Goal: Task Accomplishment & Management: Complete application form

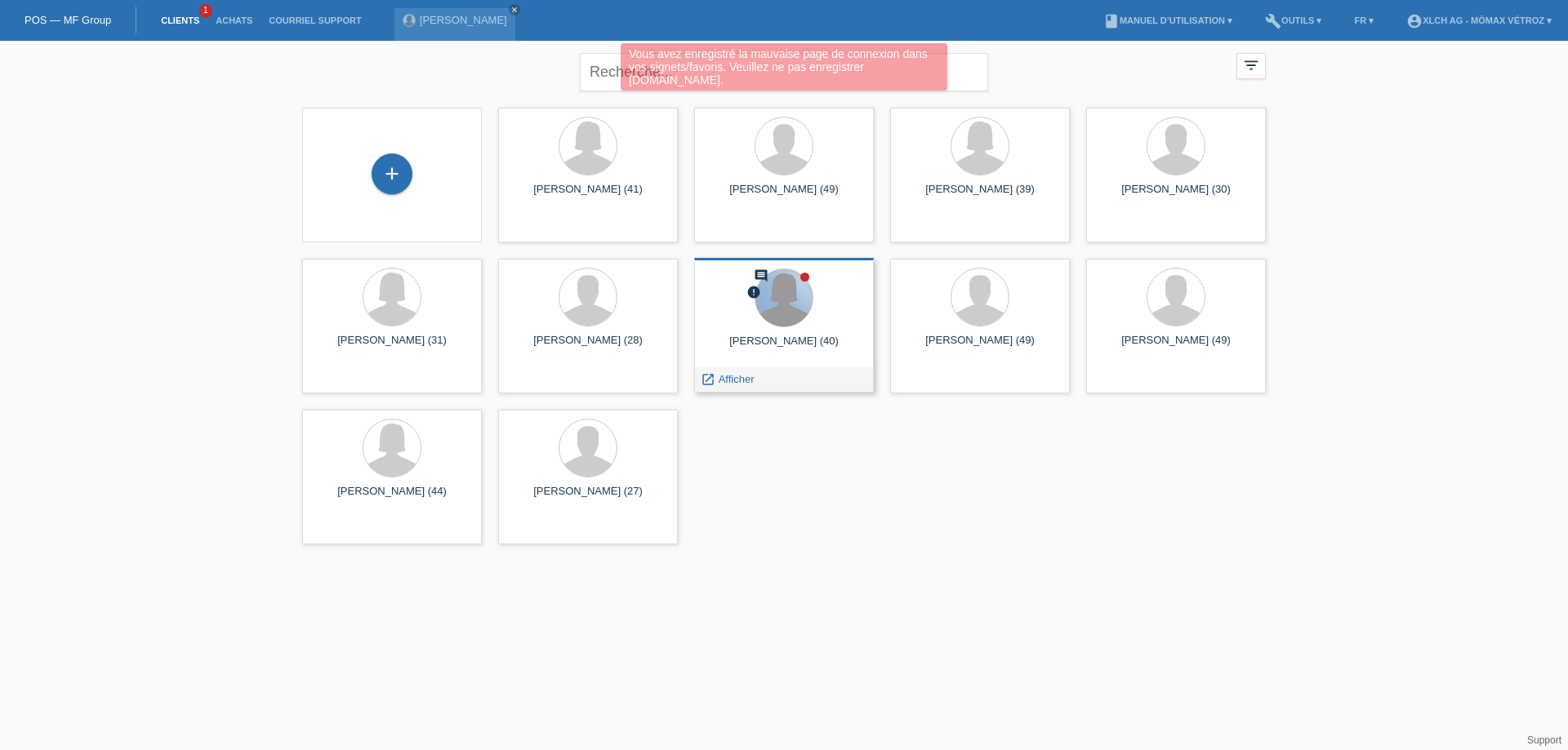
click at [789, 312] on div at bounding box center [784, 297] width 57 height 57
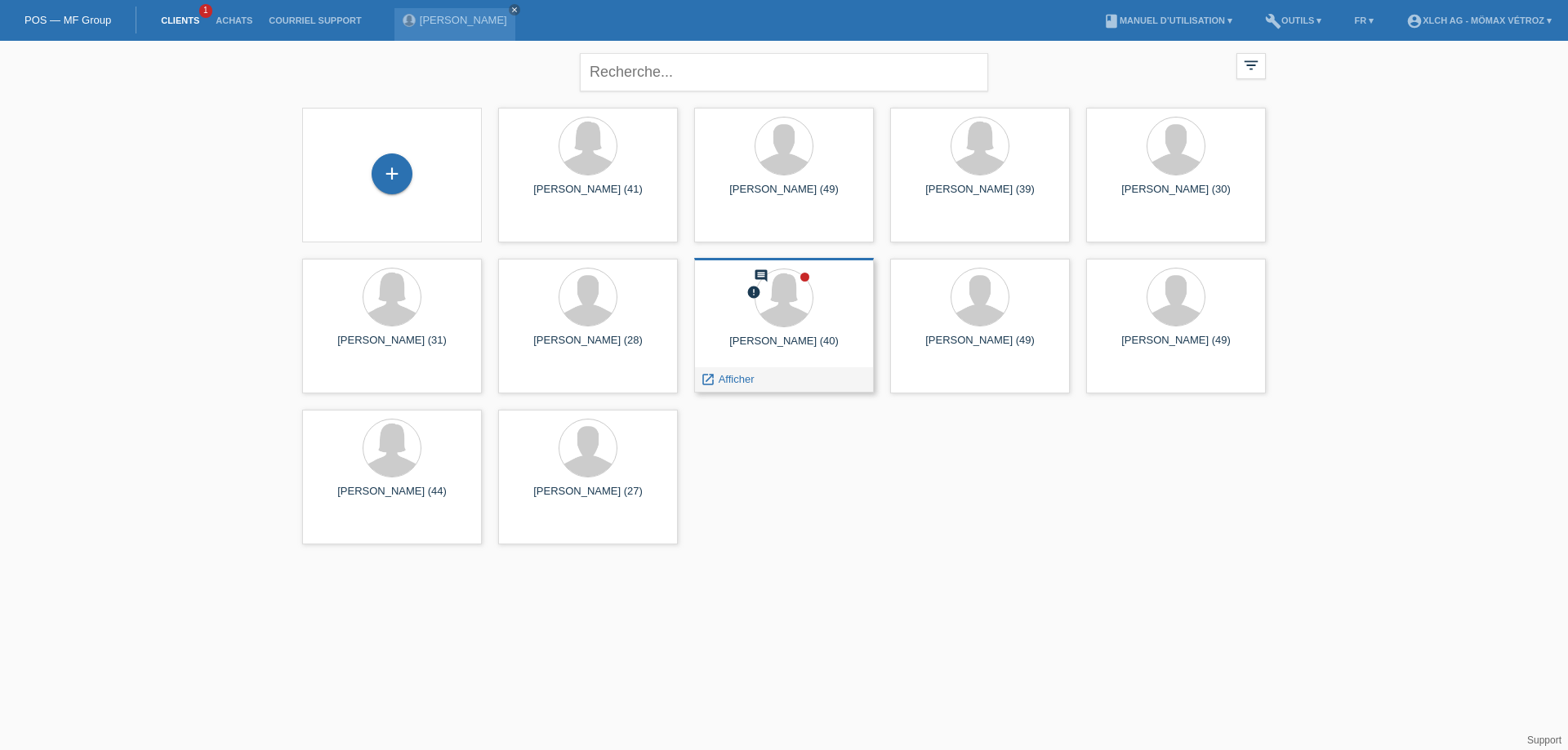
click at [775, 364] on div "comment error EMILIE LANDRY (40) launch Afficher" at bounding box center [784, 325] width 180 height 135
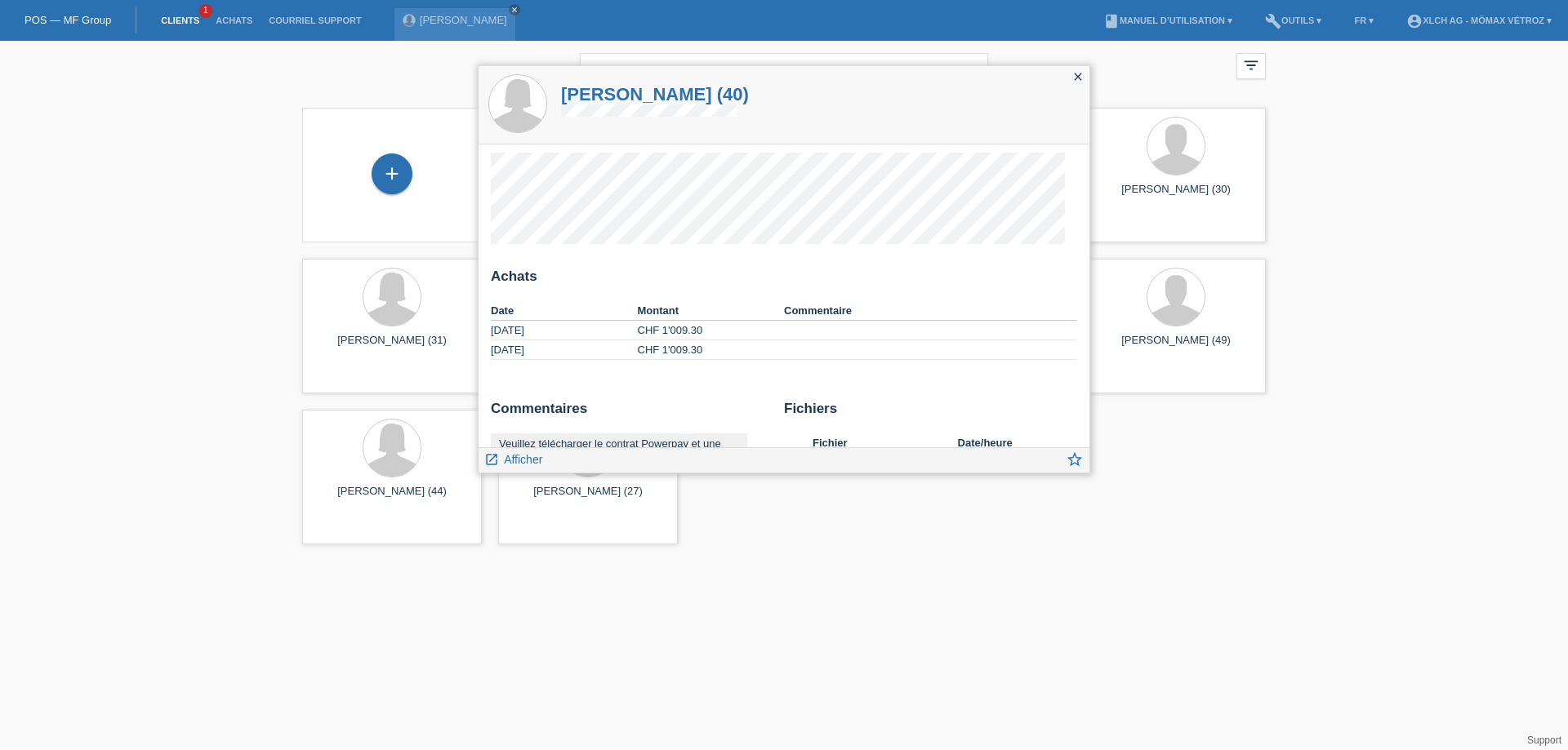
click at [1079, 76] on icon "close" at bounding box center [1078, 77] width 13 height 13
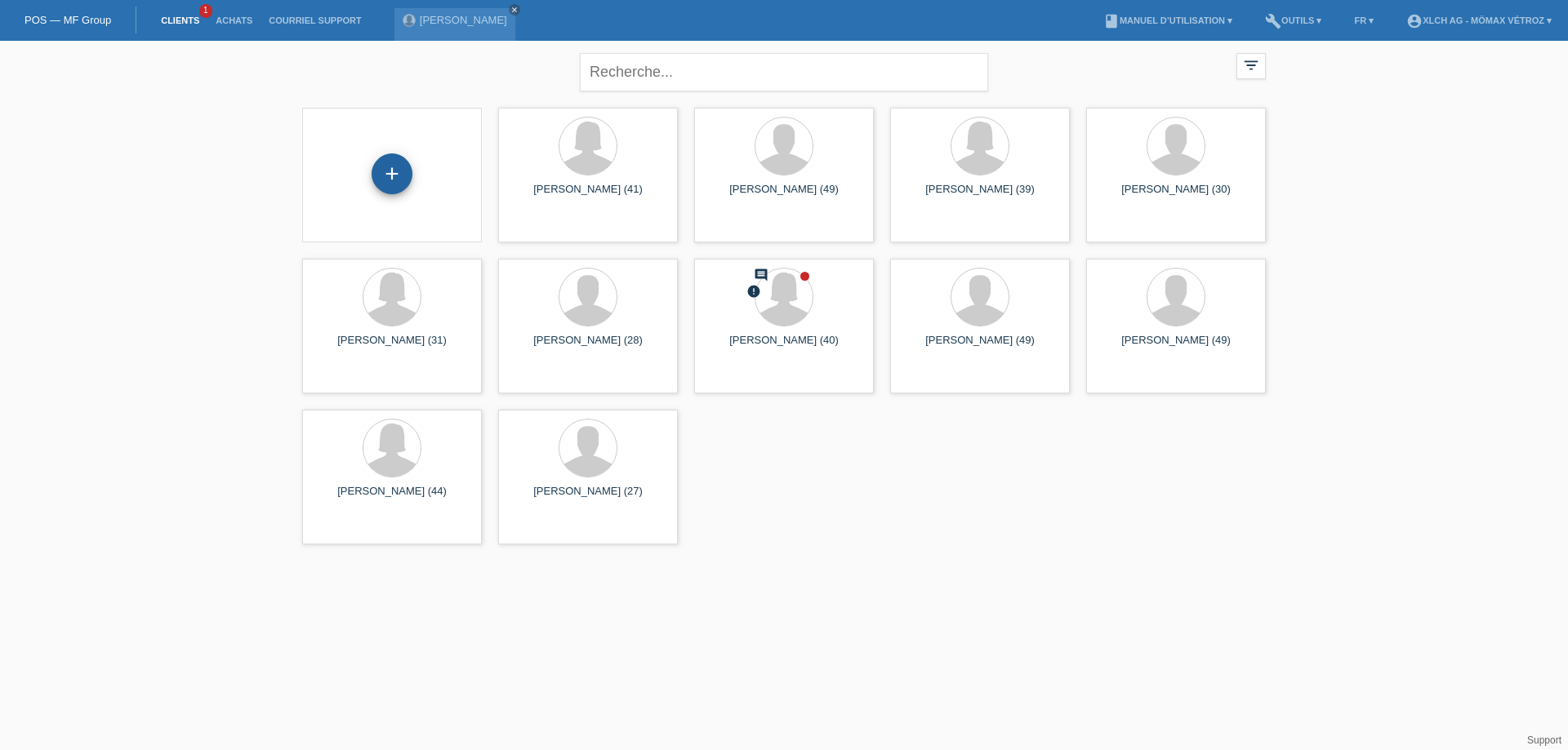
click at [401, 169] on div "+" at bounding box center [392, 174] width 41 height 41
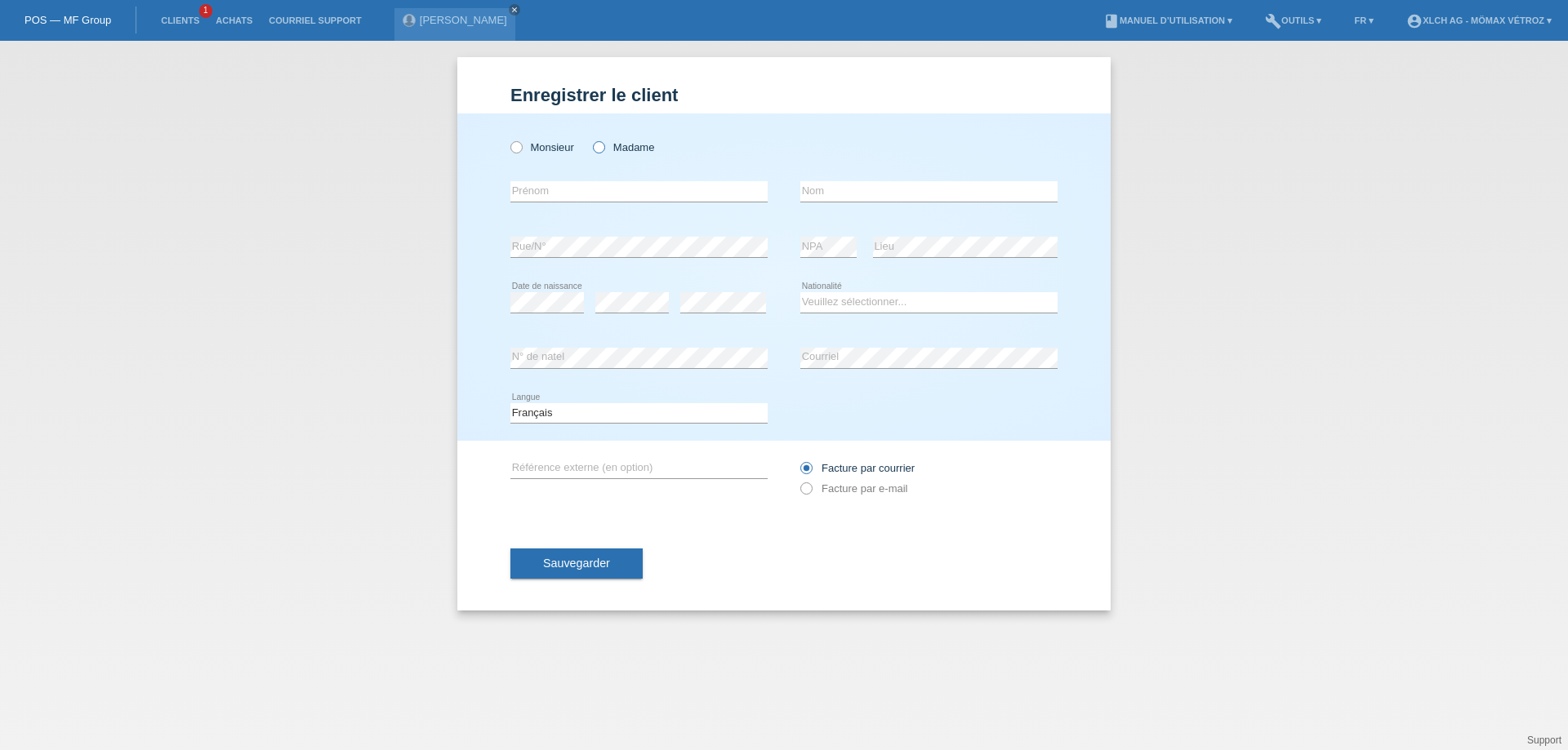
click at [628, 149] on label "Madame" at bounding box center [623, 147] width 61 height 12
click at [604, 149] on input "Madame" at bounding box center [597, 146] width 10 height 10
radio input "true"
click at [631, 187] on input "text" at bounding box center [639, 191] width 257 height 21
type input "DAPHNEE"
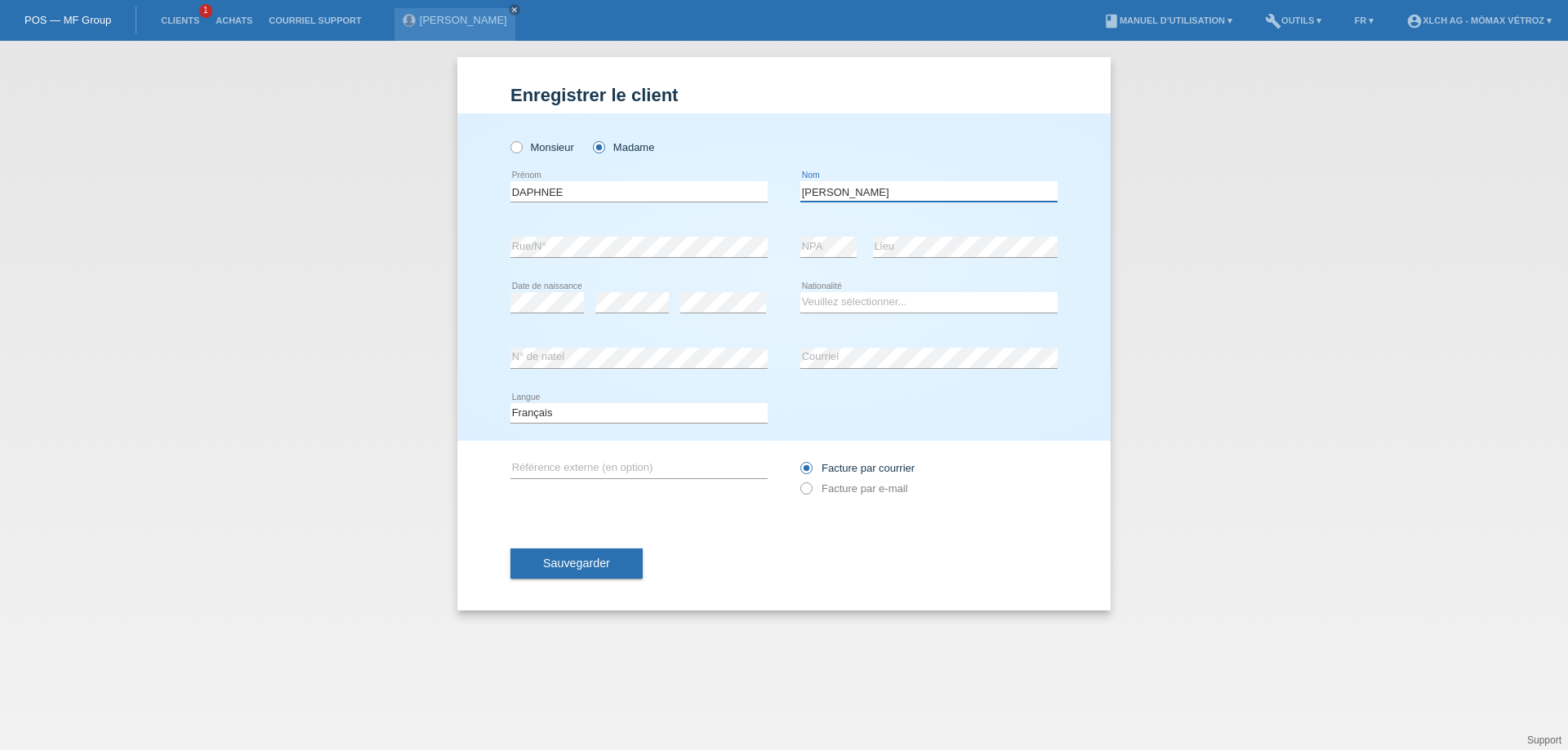
type input "[PERSON_NAME]"
click at [852, 301] on select "Veuillez sélectionner... Suisse Allemagne Autriche Liechtenstein ------------ A…" at bounding box center [929, 302] width 257 height 20
select select "CH"
click at [801, 292] on select "Veuillez sélectionner... Suisse Allemagne Autriche Liechtenstein ------------ A…" at bounding box center [929, 302] width 257 height 20
click at [798, 480] on icon at bounding box center [798, 480] width 0 height 0
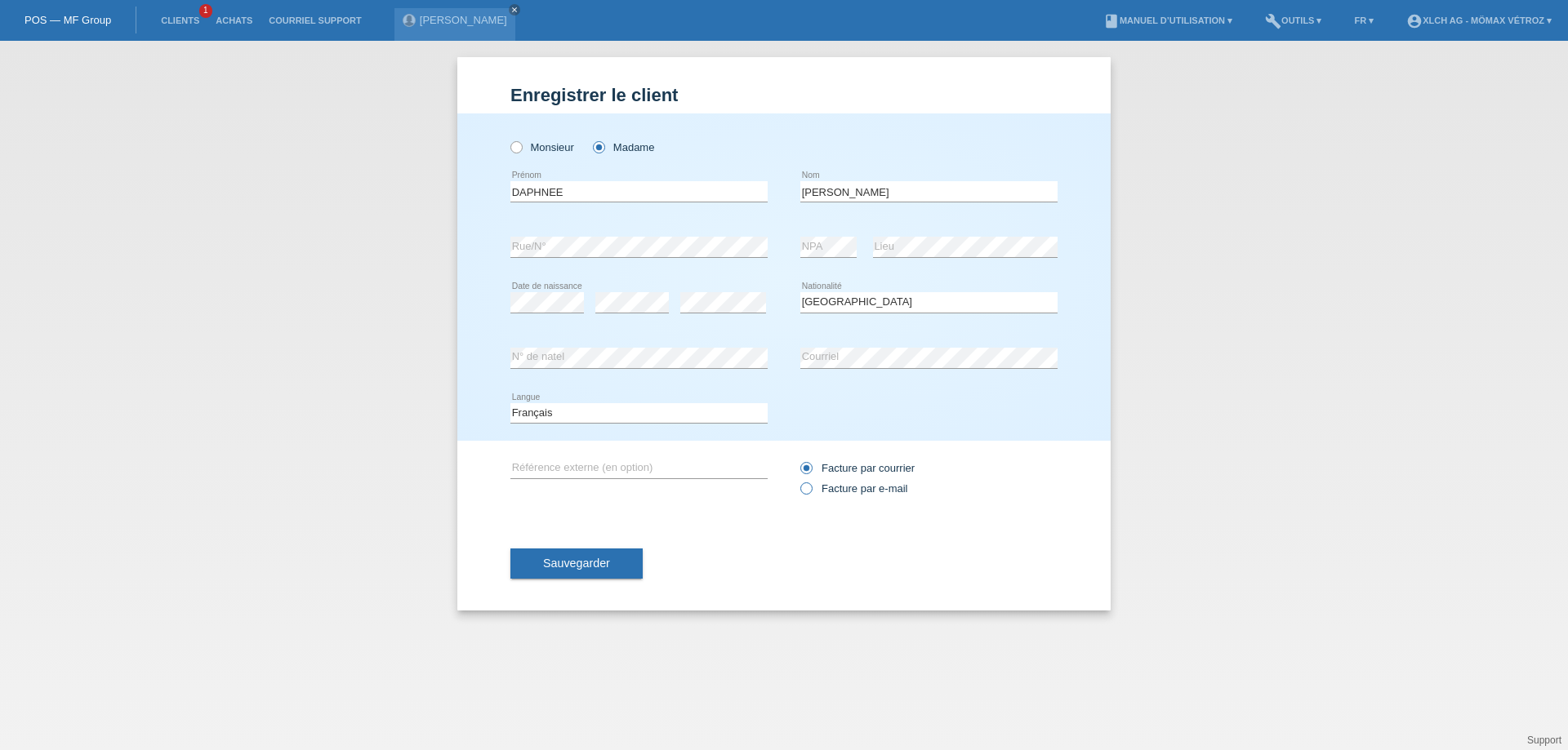
click at [803, 490] on input "Facture par e-mail" at bounding box center [806, 493] width 10 height 21
radio input "true"
click at [815, 467] on label "Facture par courrier" at bounding box center [858, 468] width 114 height 12
click at [811, 467] on input "Facture par courrier" at bounding box center [806, 472] width 10 height 21
radio input "true"
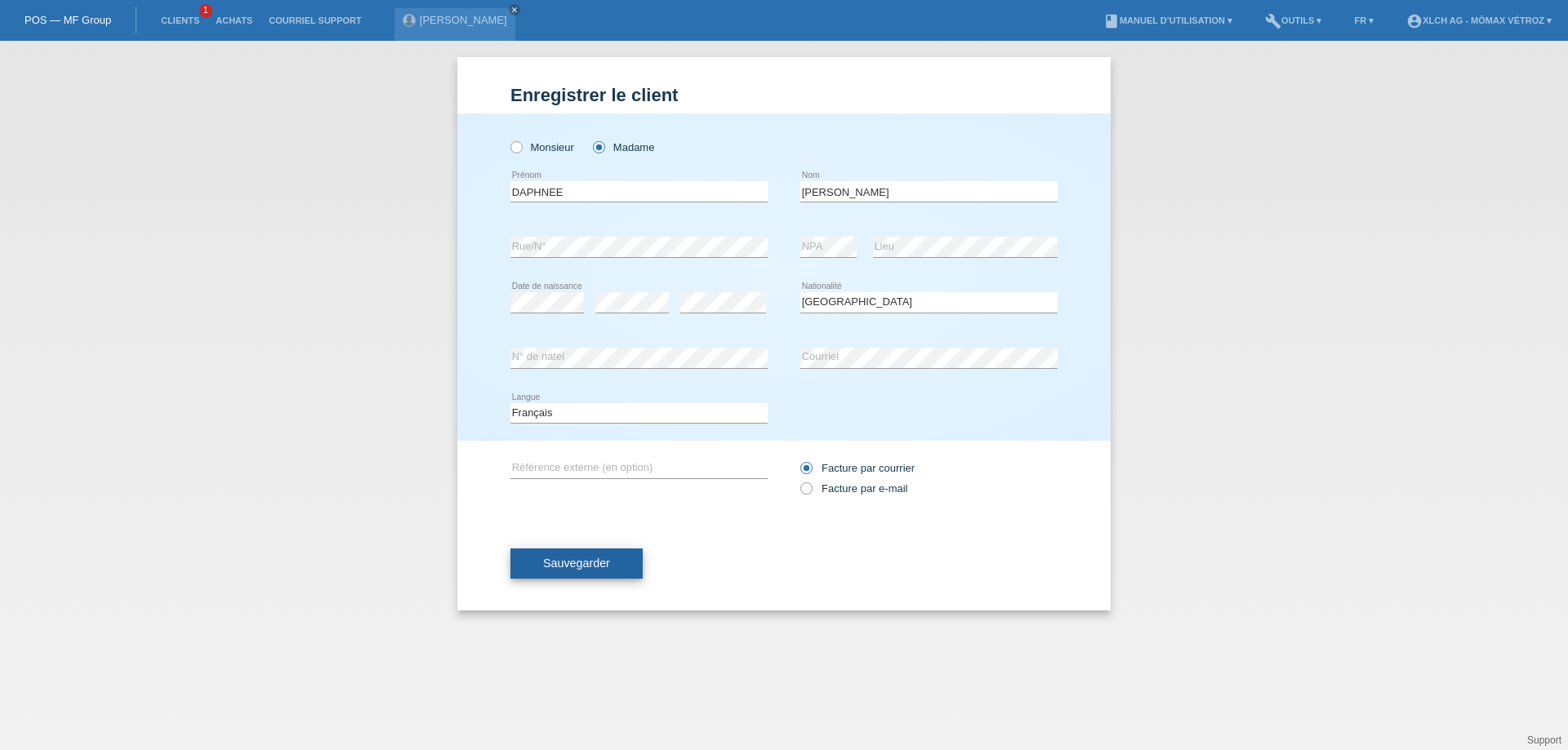
click at [607, 564] on span "Sauvegarder" at bounding box center [576, 563] width 67 height 13
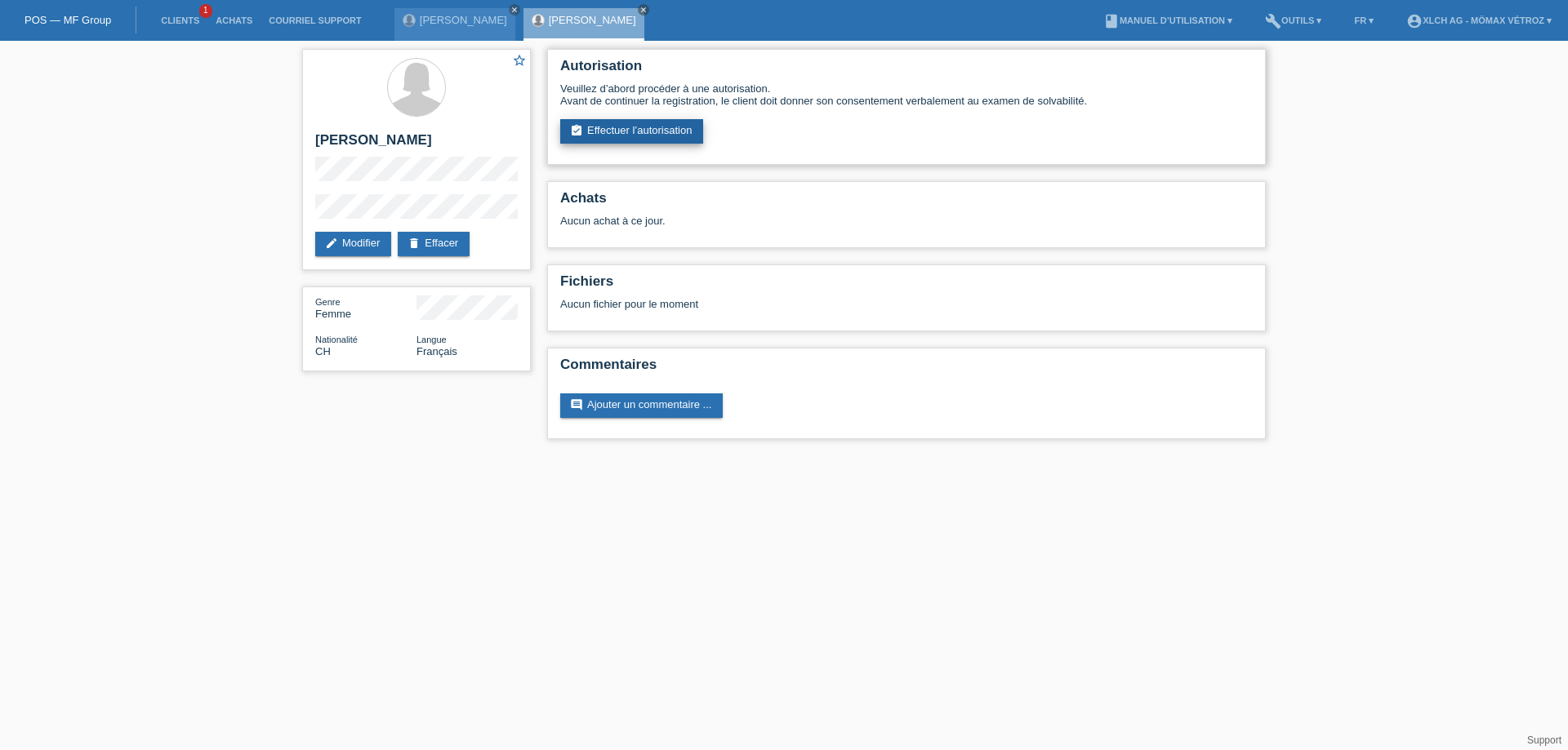
click at [686, 136] on link "assignment_turned_in Effectuer l’autorisation" at bounding box center [632, 131] width 143 height 24
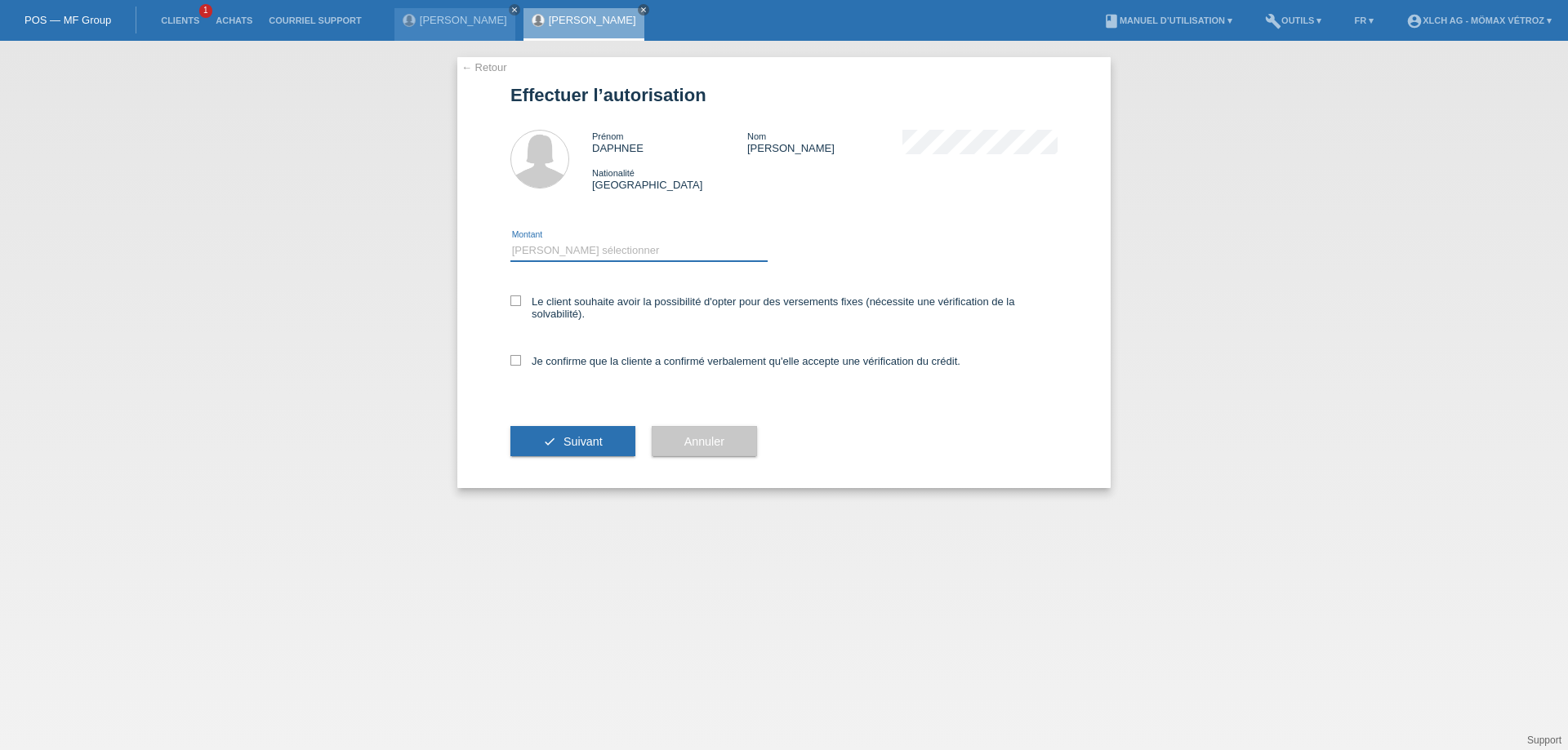
click at [652, 252] on select "Veuillez sélectionner CHF 1.00 - CHF 499.00 CHF 500.00 - CHF 1'999.00 CHF 2'000…" at bounding box center [639, 250] width 257 height 20
select select "3"
click at [510, 241] on select "Veuillez sélectionner CHF 1.00 - CHF 499.00 CHF 500.00 - CHF 1'999.00 CHF 2'000…" at bounding box center [639, 250] width 257 height 20
click at [509, 300] on div "← Retour Effectuer l’autorisation Prénom DAPHNEE Nom COLIN Nationalité Suisse e…" at bounding box center [784, 273] width 654 height 431
click at [513, 303] on icon at bounding box center [515, 300] width 10 height 10
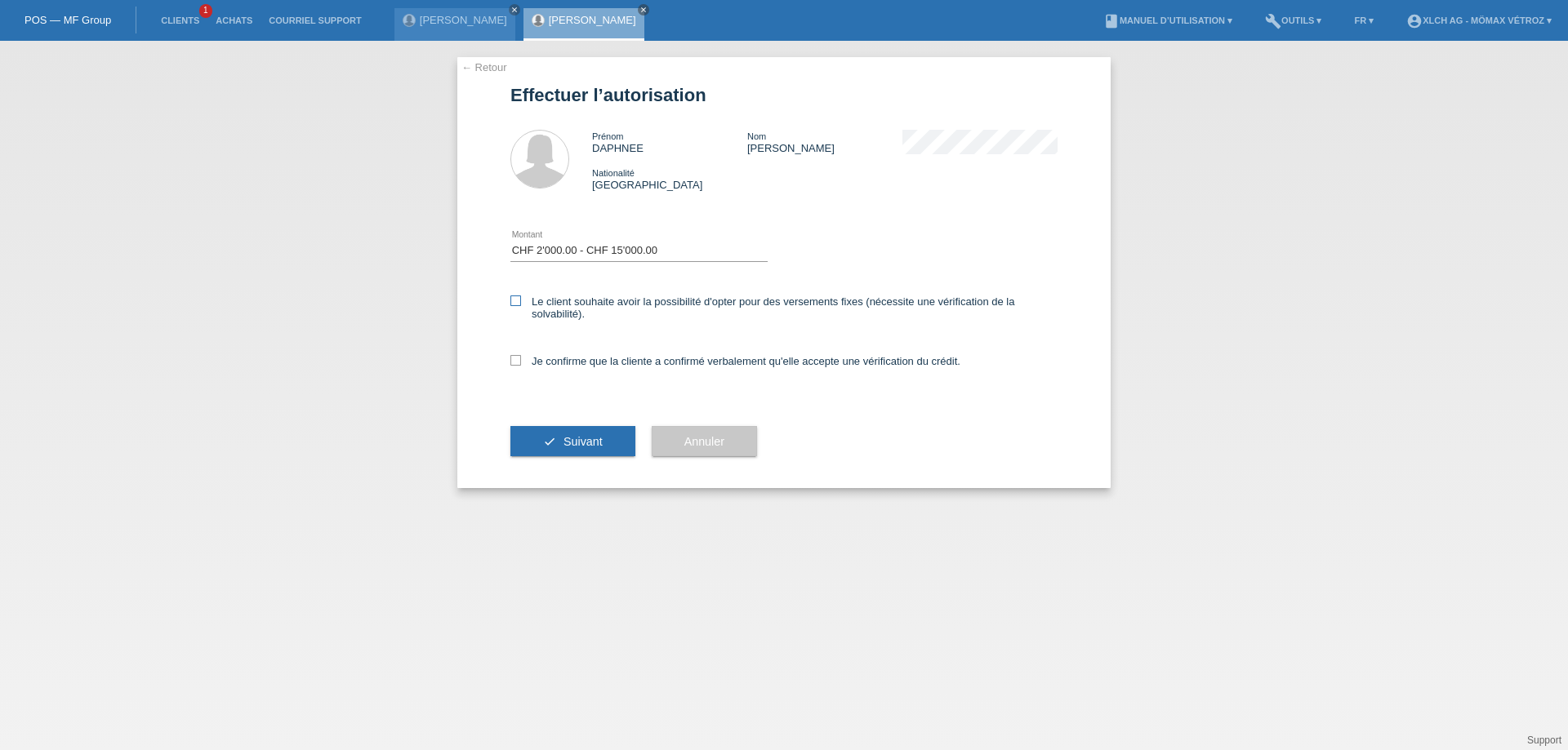
click at [513, 303] on input "Le client souhaite avoir la possibilité d'opter pour des versements fixes (néce…" at bounding box center [515, 300] width 10 height 10
checkbox input "true"
click at [516, 364] on icon at bounding box center [515, 360] width 10 height 10
click at [516, 364] on input "Je confirme que la cliente a confirmé verbalement qu'elle accepte une vérificat…" at bounding box center [515, 360] width 10 height 10
checkbox input "true"
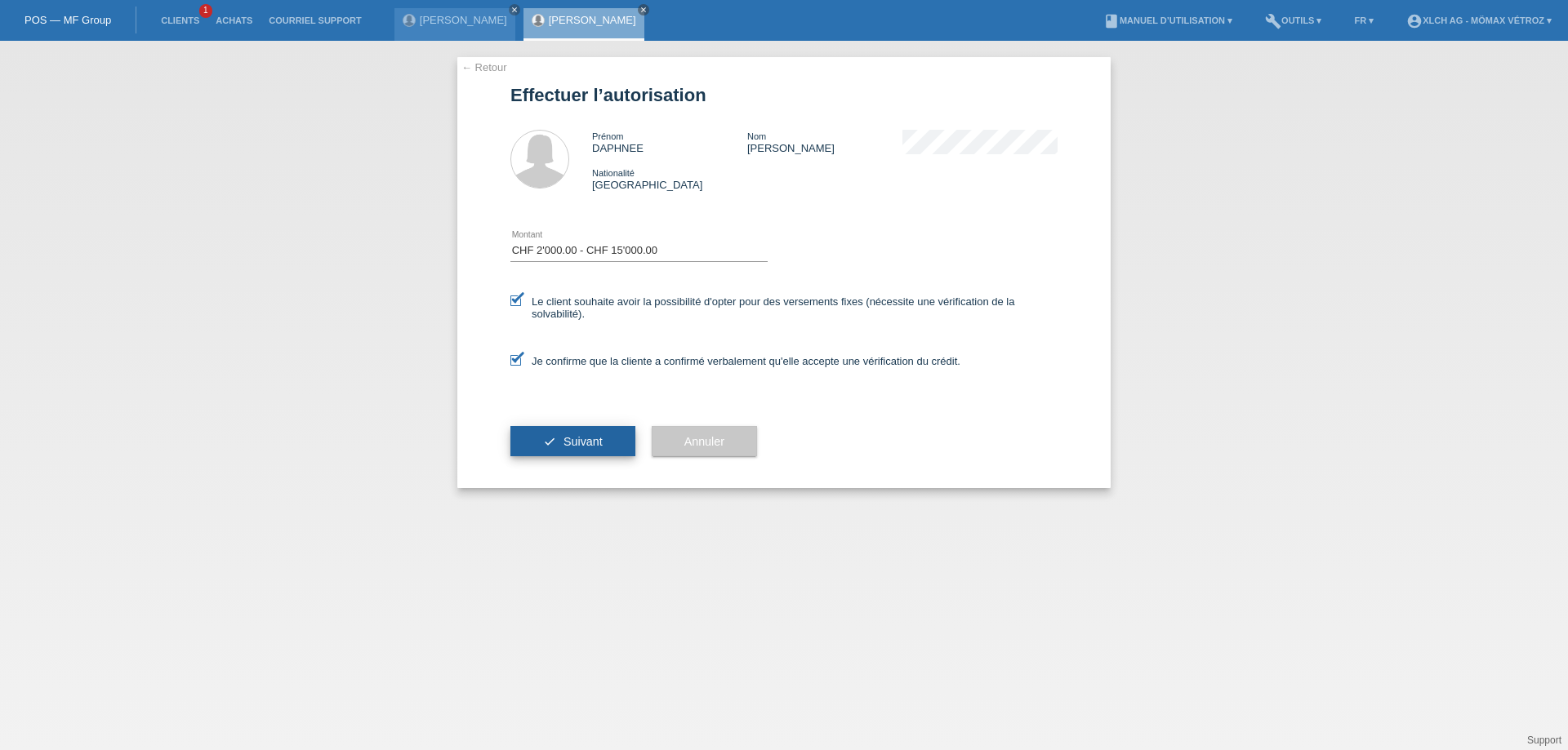
click at [602, 441] on span "Suivant" at bounding box center [583, 442] width 39 height 13
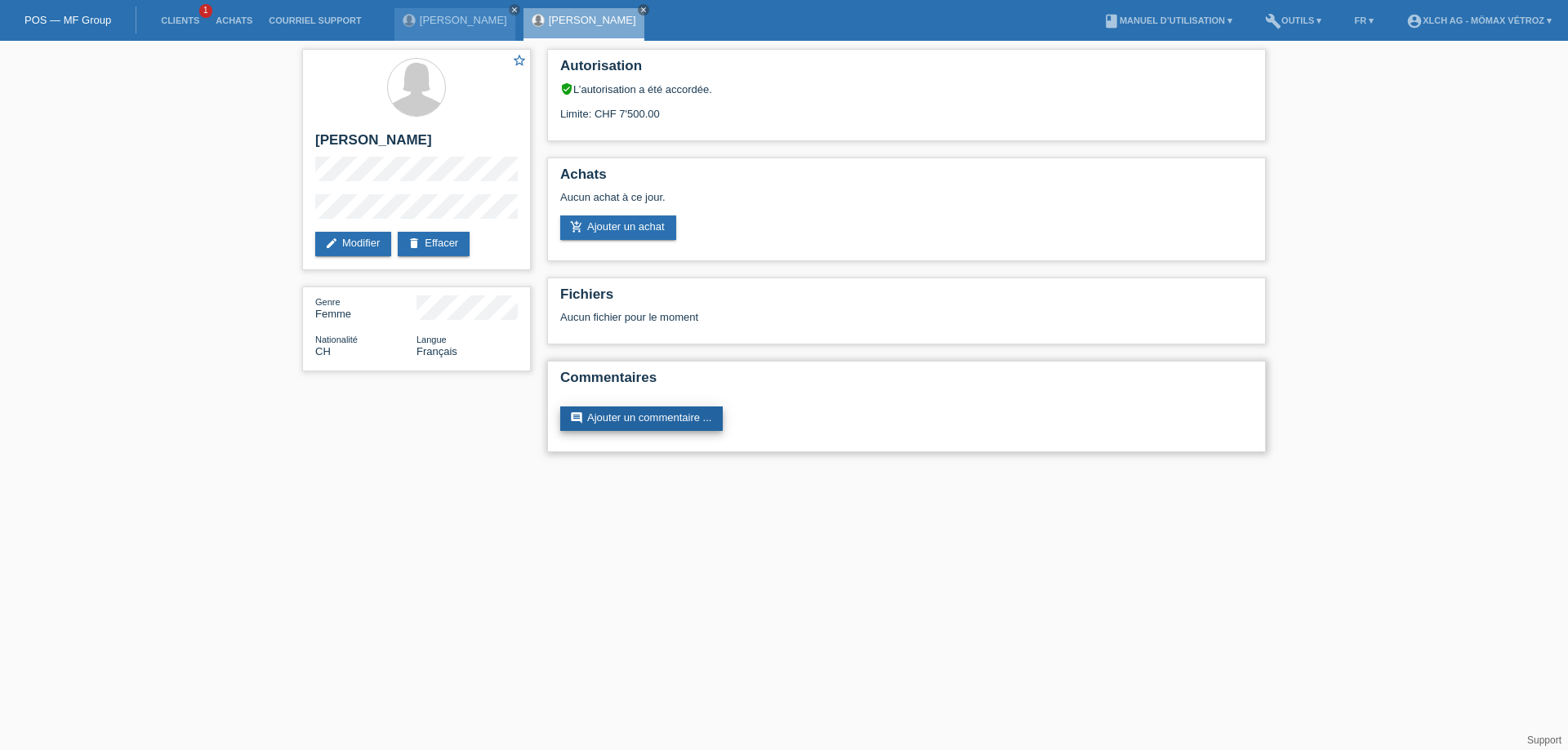
click at [604, 419] on link "comment Ajouter un commentaire ..." at bounding box center [641, 419] width 162 height 24
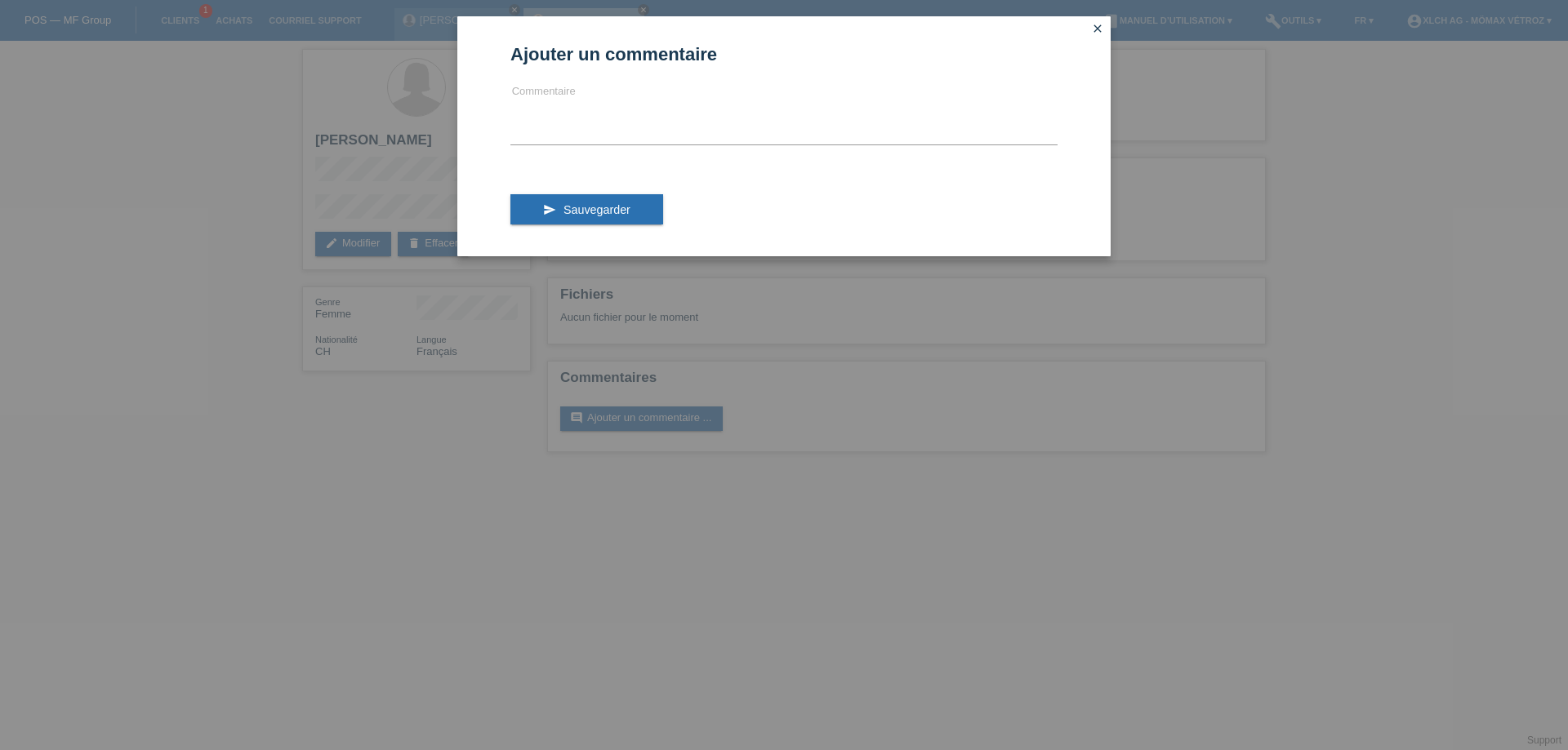
click at [1097, 32] on icon "close" at bounding box center [1098, 29] width 13 height 13
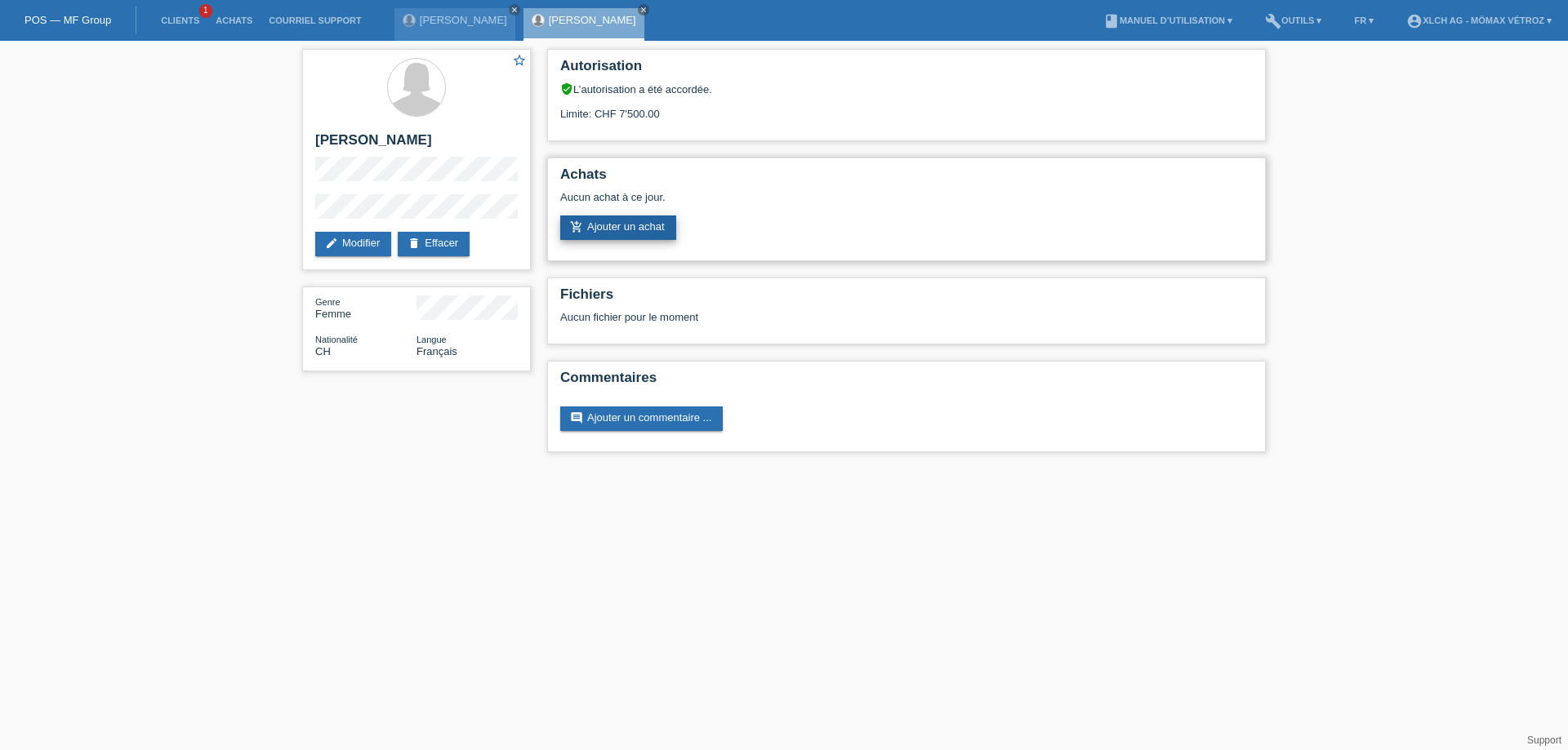
click at [640, 225] on link "add_shopping_cart Ajouter un achat" at bounding box center [619, 228] width 116 height 24
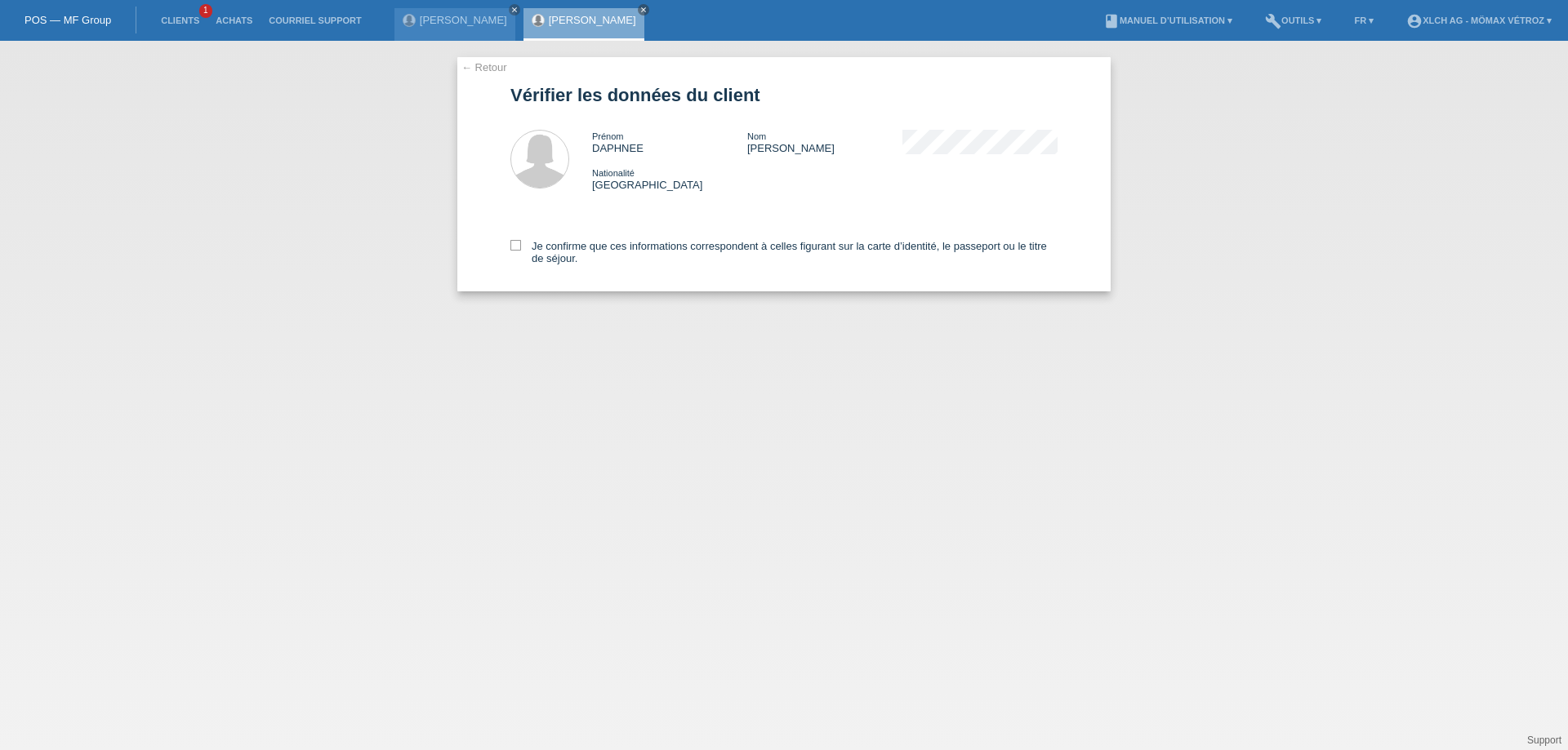
click at [474, 64] on link "← Retour" at bounding box center [484, 67] width 46 height 12
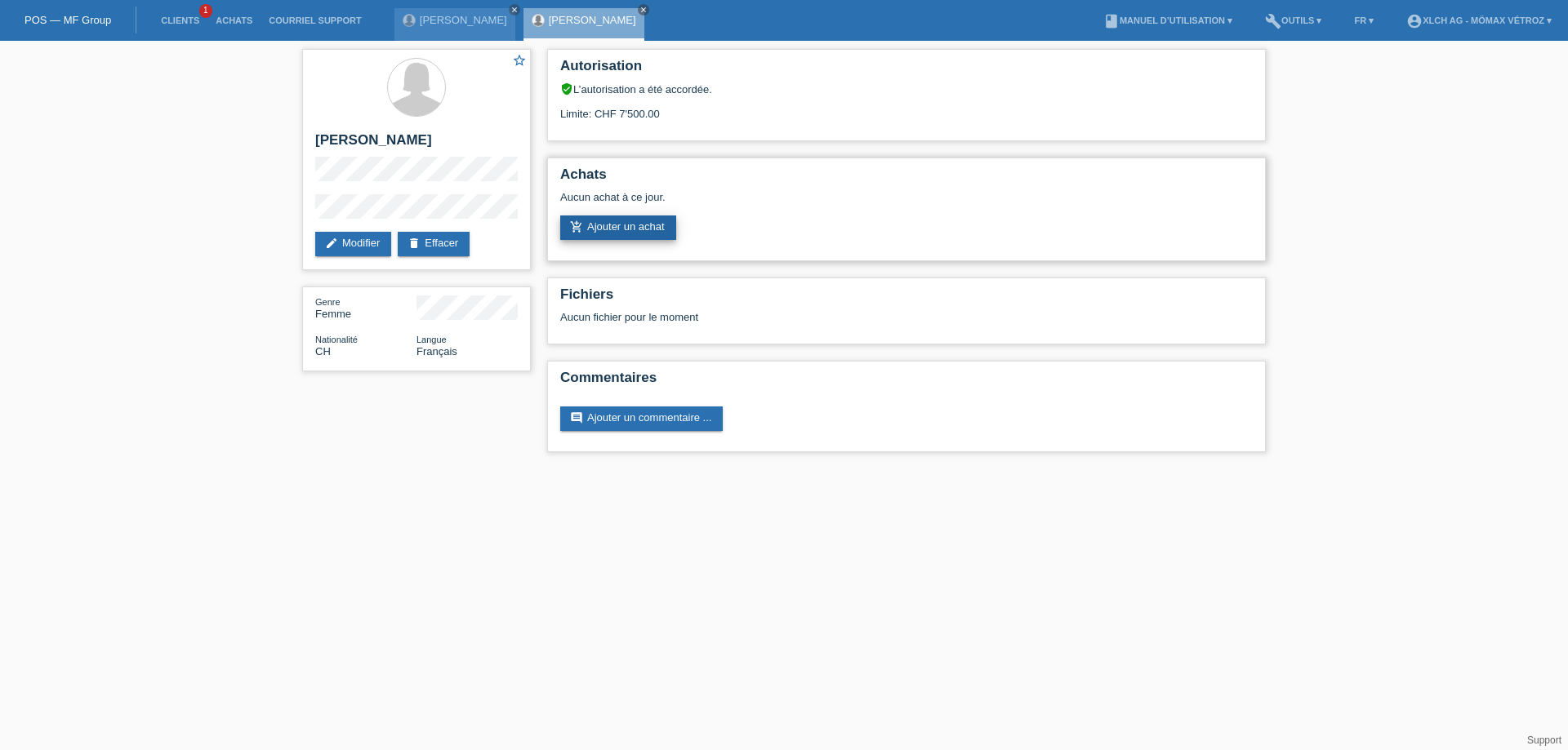
click at [637, 236] on link "add_shopping_cart Ajouter un achat" at bounding box center [619, 228] width 116 height 24
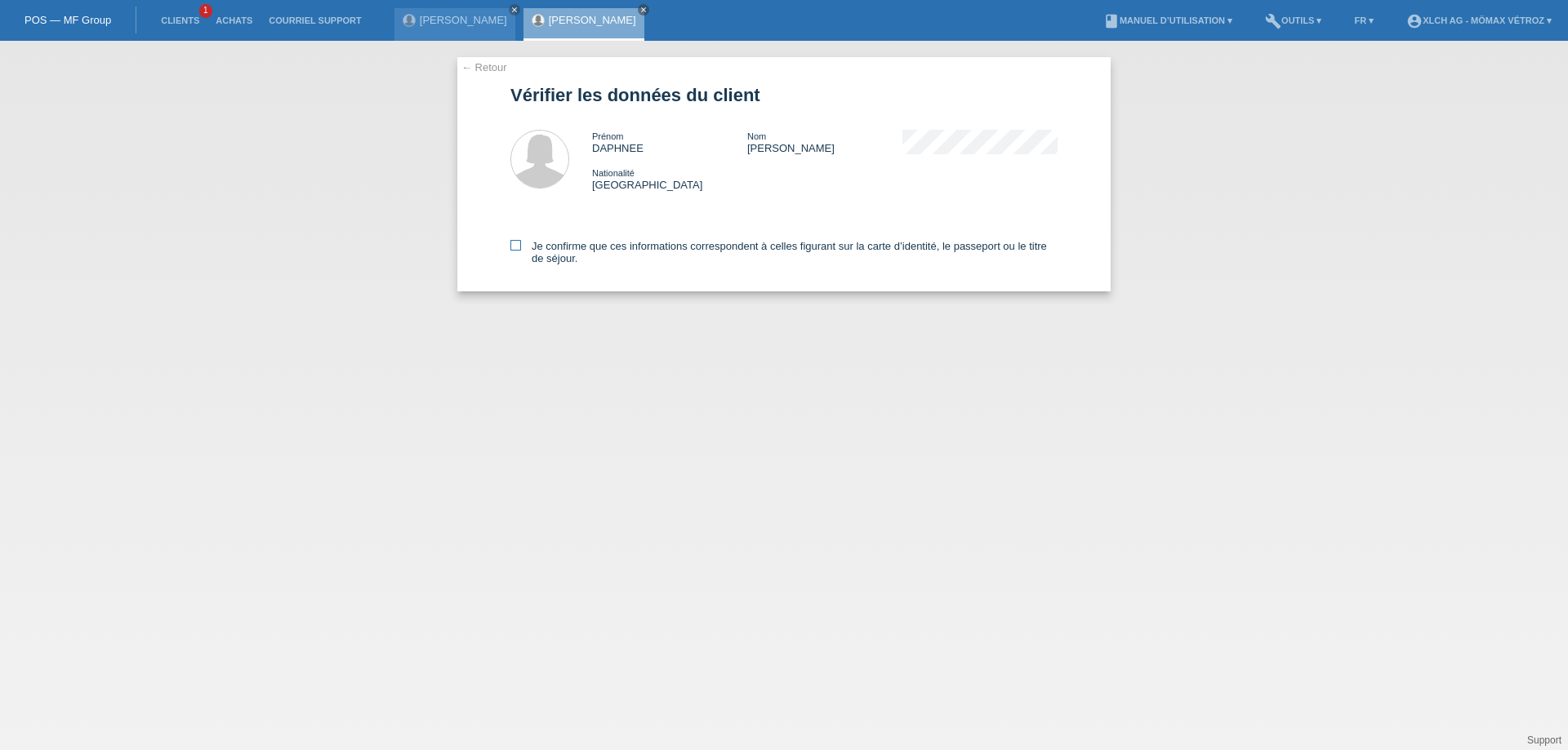
click at [518, 245] on icon at bounding box center [515, 245] width 10 height 10
click at [518, 245] on input "Je confirme que ces informations correspondent à celles figurant sur la carte d…" at bounding box center [515, 245] width 10 height 10
checkbox input "true"
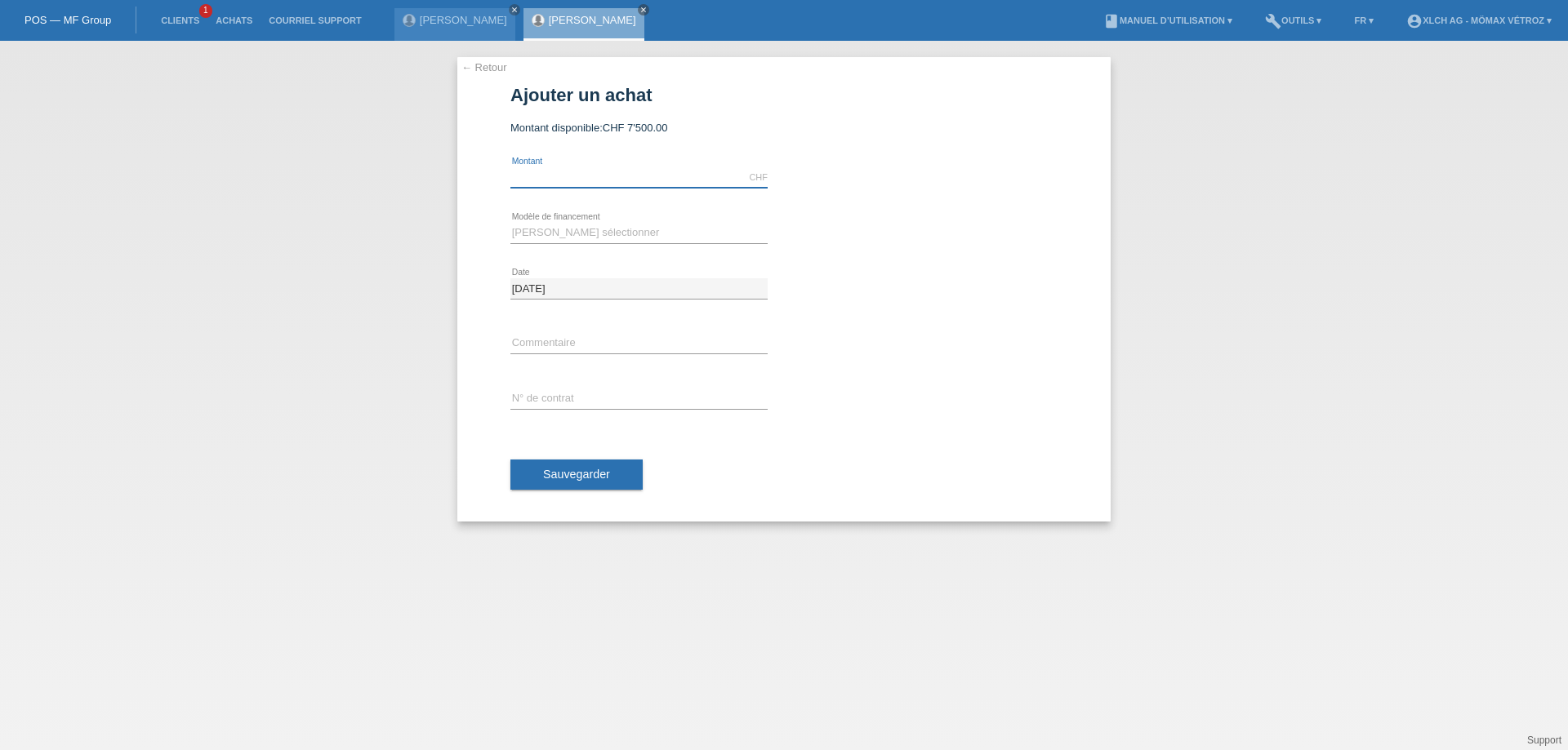
click at [615, 176] on input "text" at bounding box center [639, 178] width 257 height 21
type input "2015.00"
click at [630, 227] on select "[PERSON_NAME] sélectionner Achat sur facture avec paiement partiel Taux fixes -…" at bounding box center [639, 232] width 257 height 20
select select "113"
click at [510, 223] on select "[PERSON_NAME] sélectionner Achat sur facture avec paiement partiel Taux fixes -…" at bounding box center [639, 232] width 257 height 20
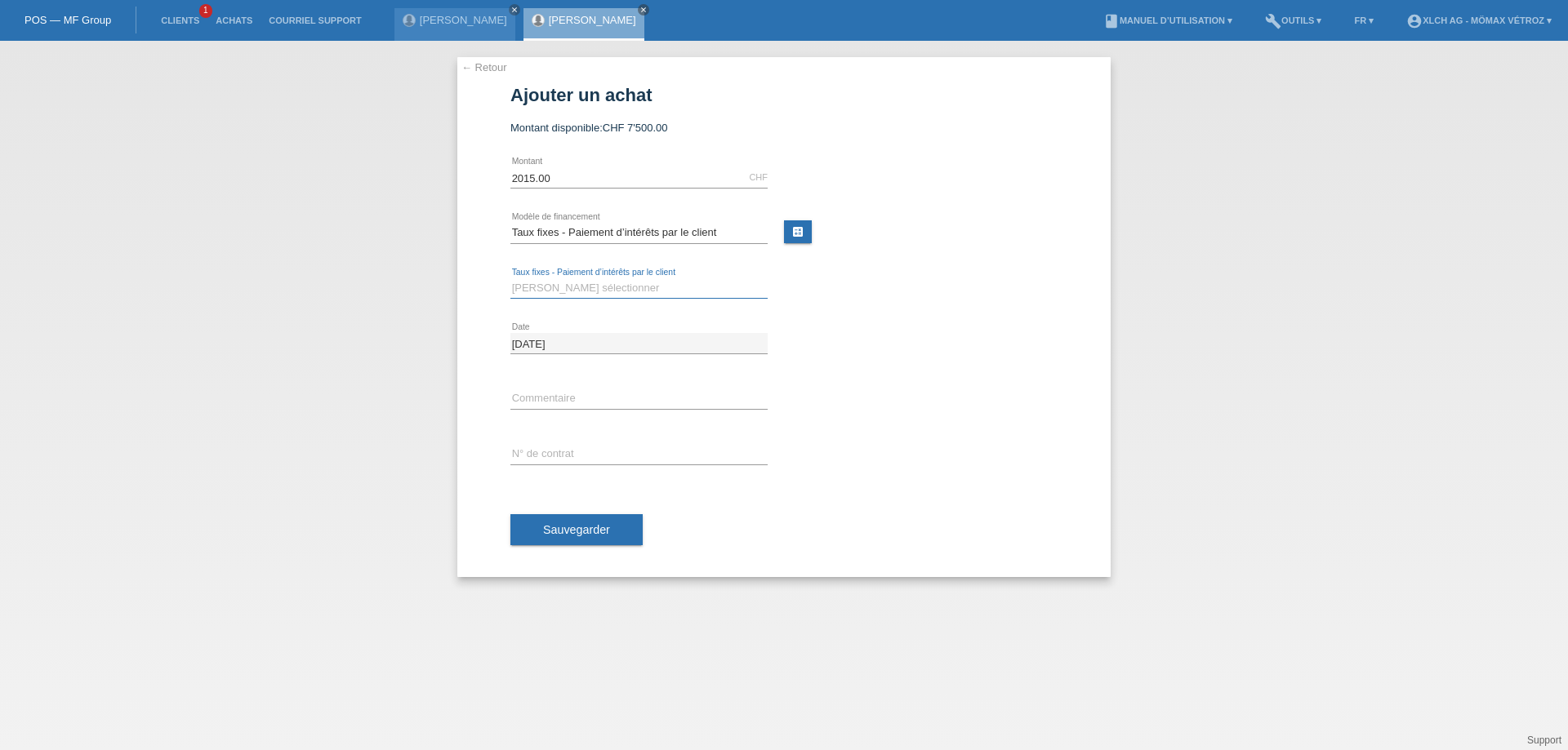
click at [638, 287] on select "[PERSON_NAME] sélectionner 6 versements 12 versements 24 versements 36 versemen…" at bounding box center [639, 288] width 257 height 20
select select "324"
click at [510, 278] on select "[PERSON_NAME] sélectionner 6 versements 12 versements 24 versements 36 versemen…" at bounding box center [639, 288] width 257 height 20
click at [614, 395] on input "text" at bounding box center [639, 399] width 257 height 21
click at [606, 288] on select "[PERSON_NAME] sélectionner 6 versements 12 versements 24 versements 36 versemen…" at bounding box center [639, 288] width 257 height 20
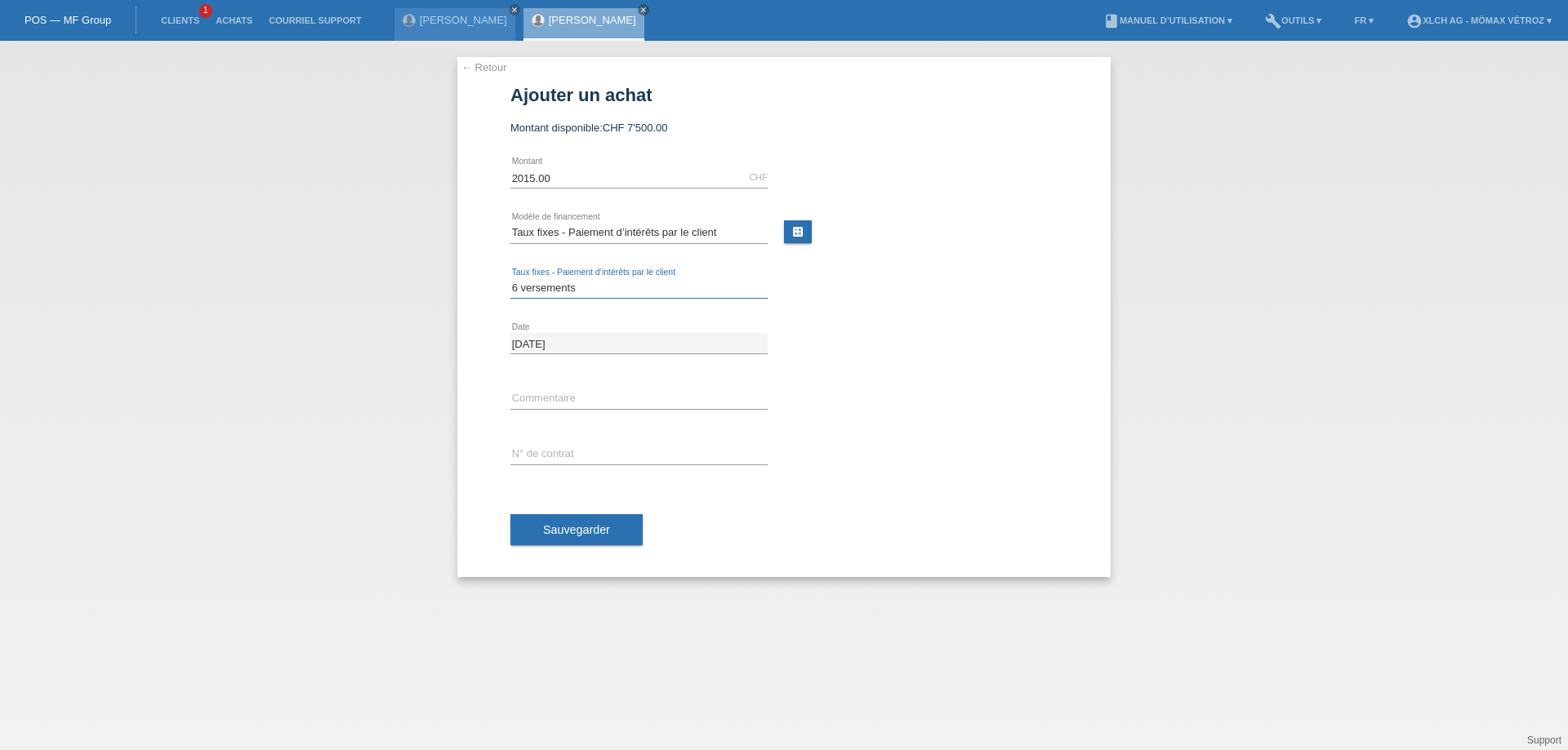
click at [510, 278] on select "[PERSON_NAME] sélectionner 6 versements 12 versements 24 versements 36 versemen…" at bounding box center [639, 288] width 257 height 20
click at [596, 396] on input "text" at bounding box center [639, 399] width 257 height 21
click at [566, 452] on input "text" at bounding box center [639, 455] width 257 height 21
type input "V904NK"
click at [607, 401] on input "text" at bounding box center [639, 399] width 257 height 21
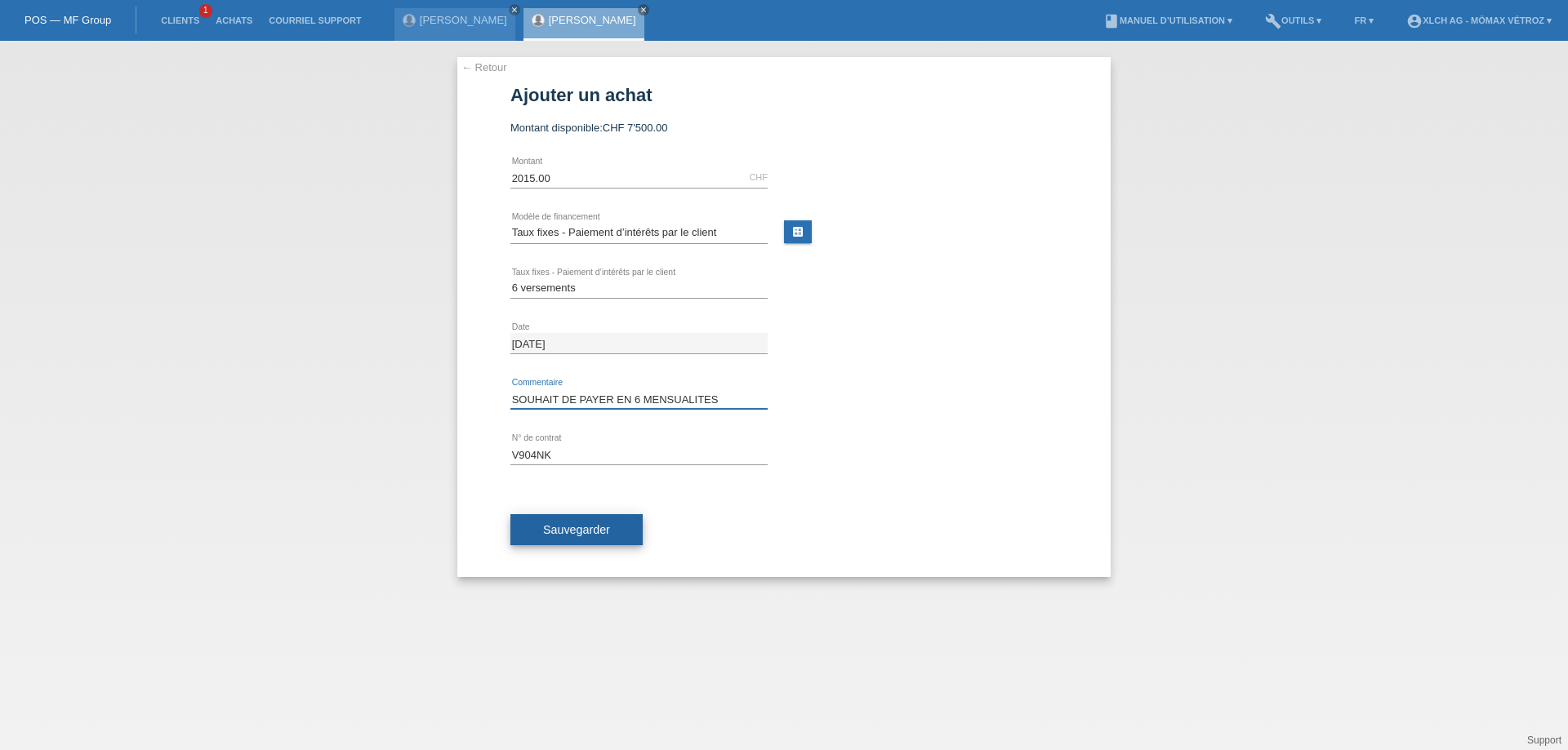
type input "SOUHAIT DE PAYER EN 6 MENSUALITES"
click at [626, 518] on button "Sauvegarder" at bounding box center [576, 530] width 132 height 31
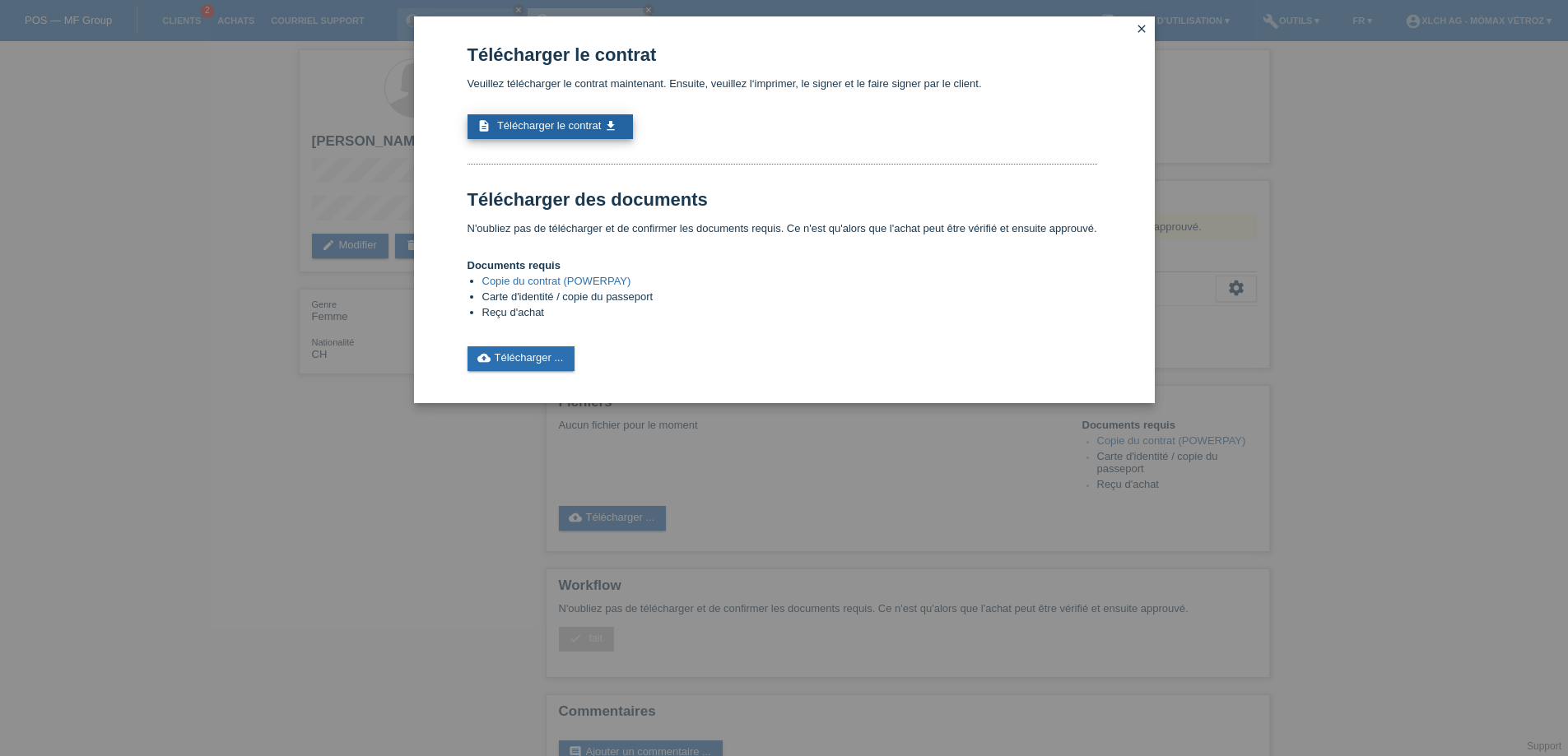
click at [574, 122] on span "Télécharger le contrat" at bounding box center [549, 125] width 104 height 12
click at [516, 119] on span "Télécharger le contrat" at bounding box center [549, 125] width 104 height 12
click at [560, 125] on span "Télécharger le contrat" at bounding box center [549, 125] width 104 height 12
click at [518, 362] on link "cloud_upload Télécharger ..." at bounding box center [522, 359] width 108 height 25
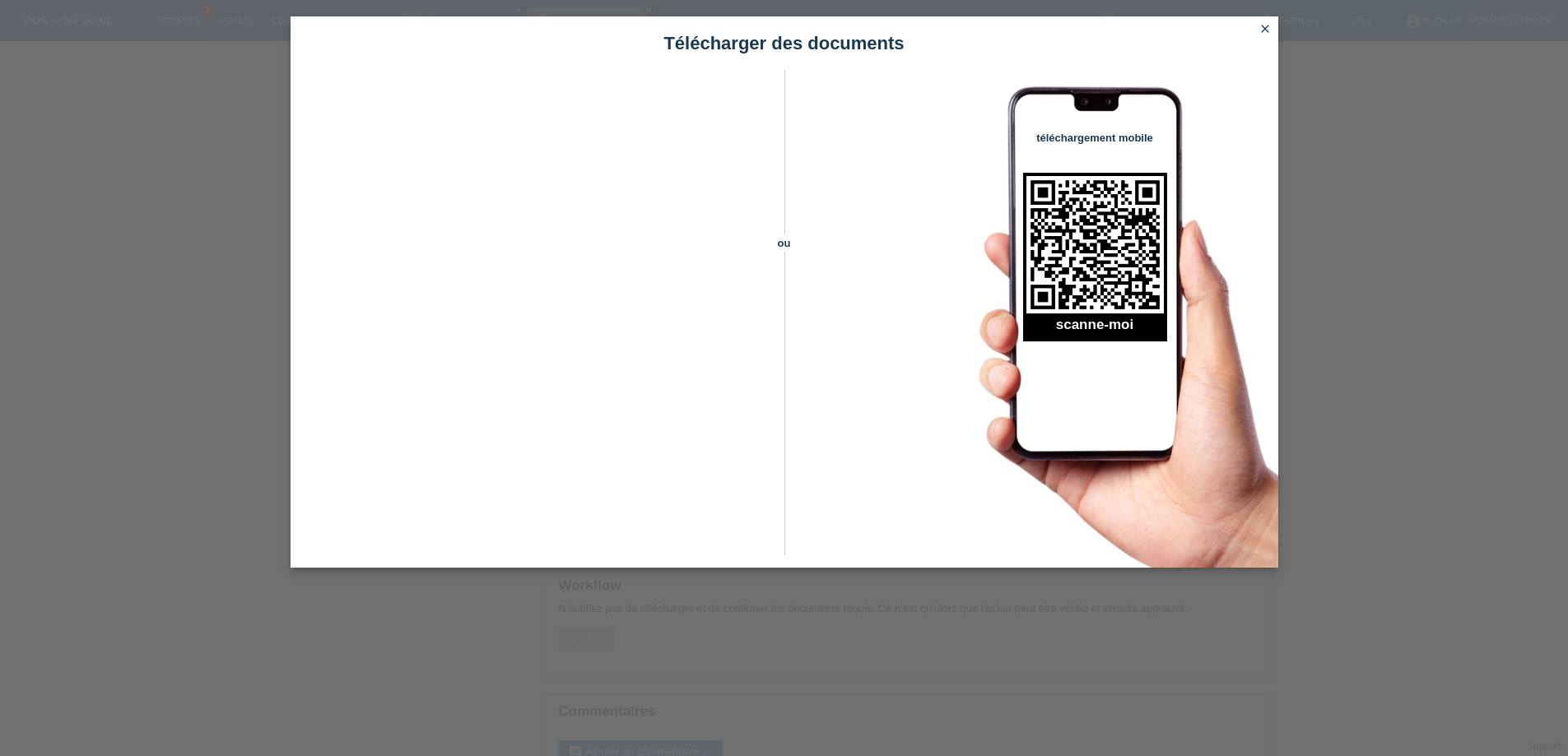
scroll to position [47, 0]
click at [1262, 29] on icon "close" at bounding box center [1266, 29] width 13 height 13
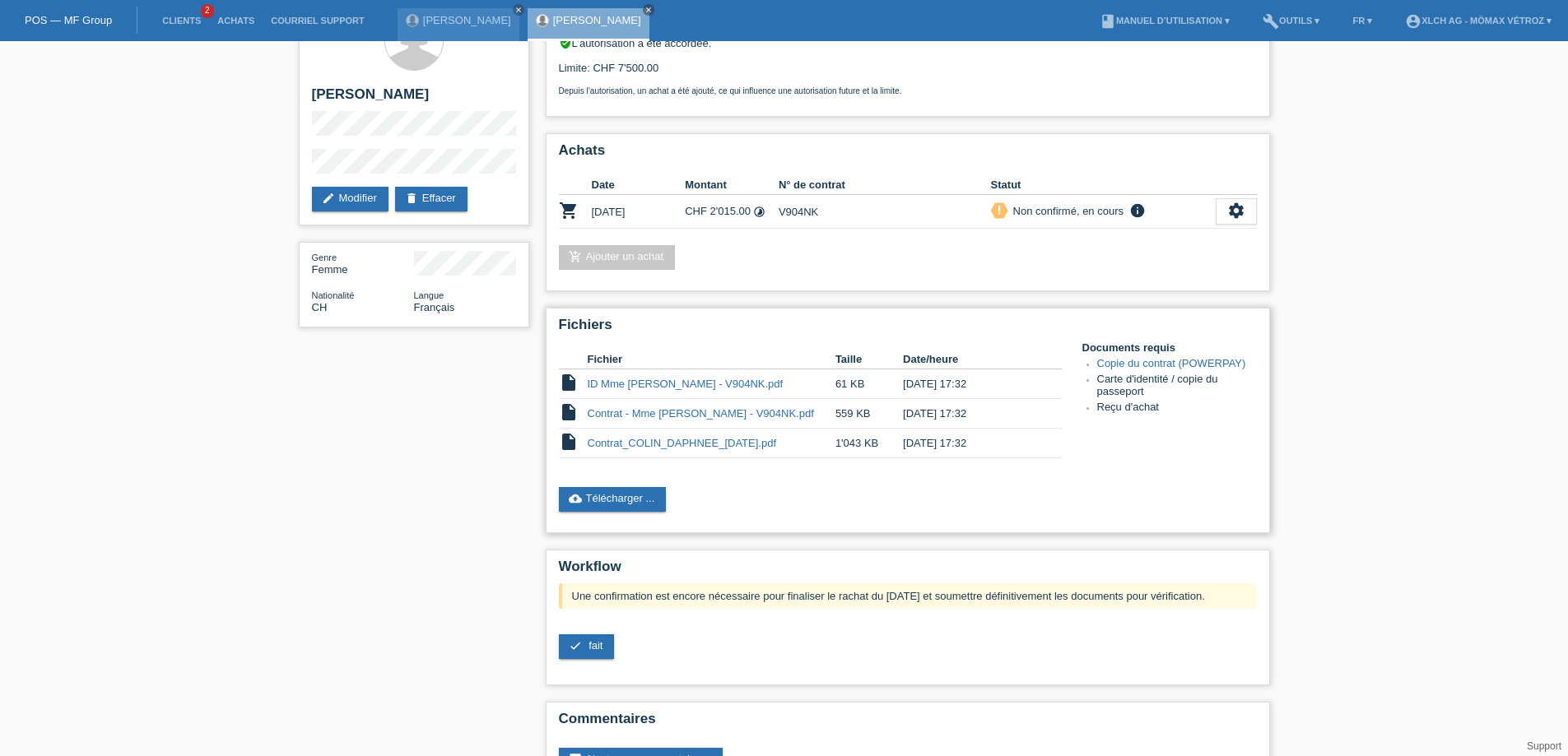
scroll to position [101, 0]
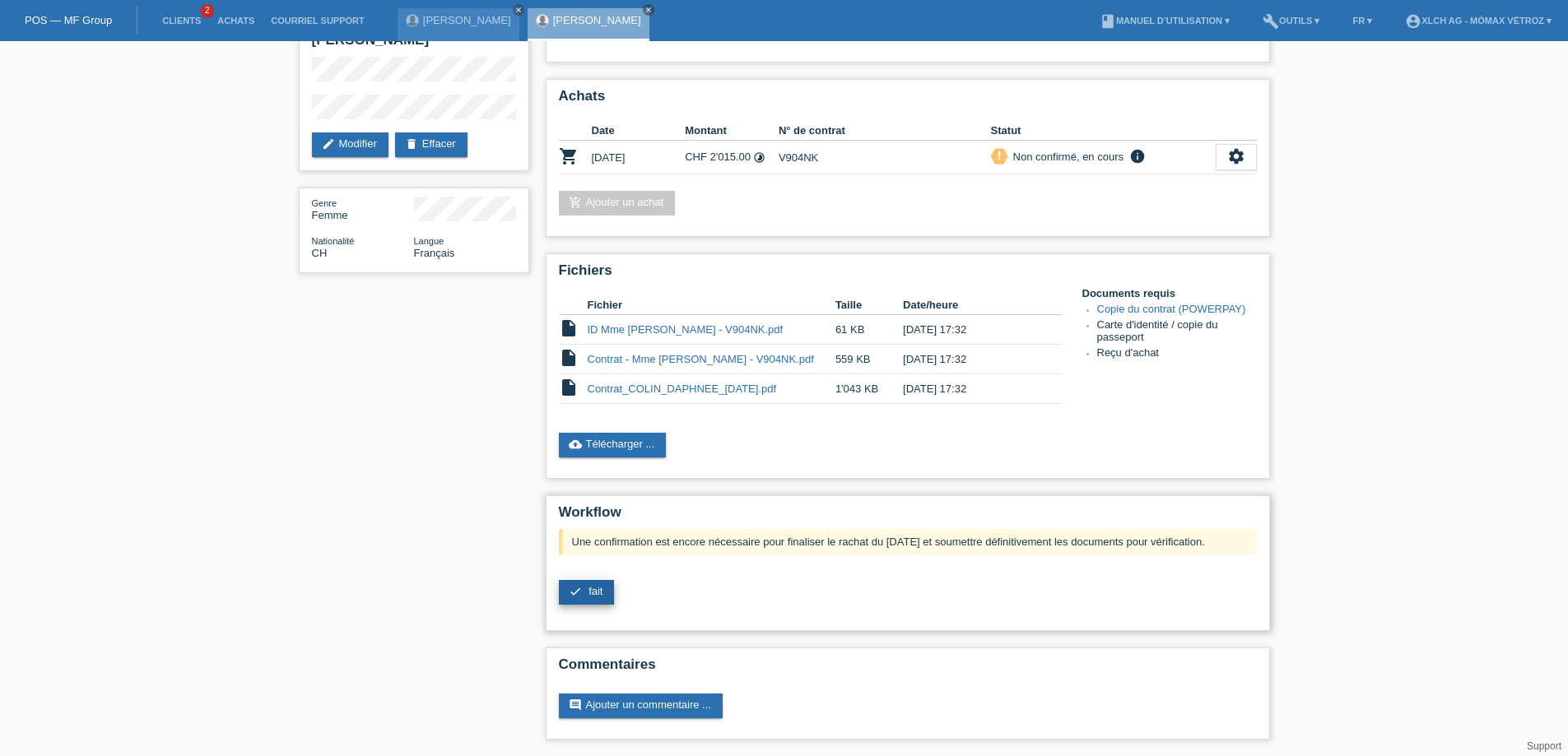
click at [594, 589] on span "fait" at bounding box center [595, 591] width 14 height 12
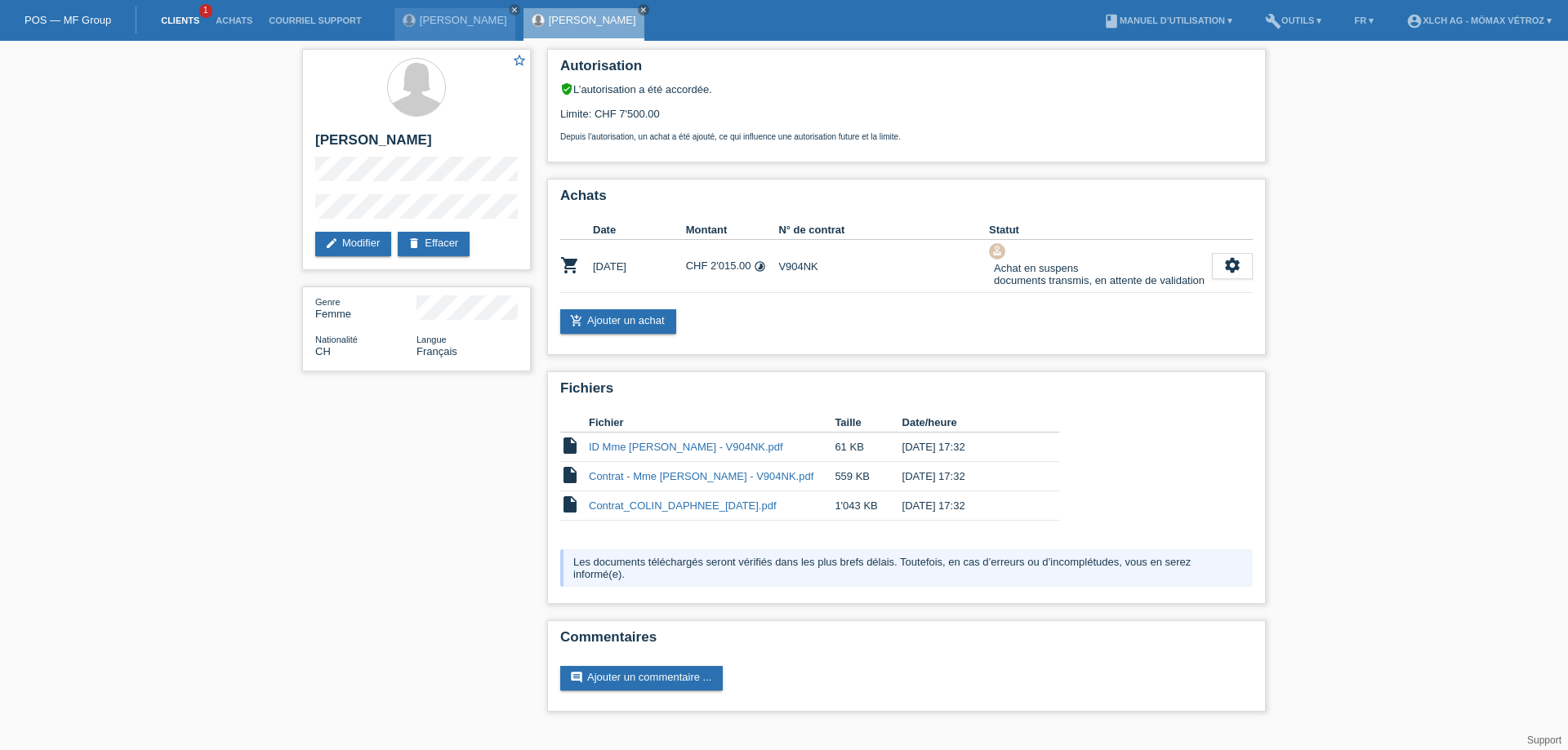
click at [183, 22] on link "Clients" at bounding box center [180, 21] width 54 height 9
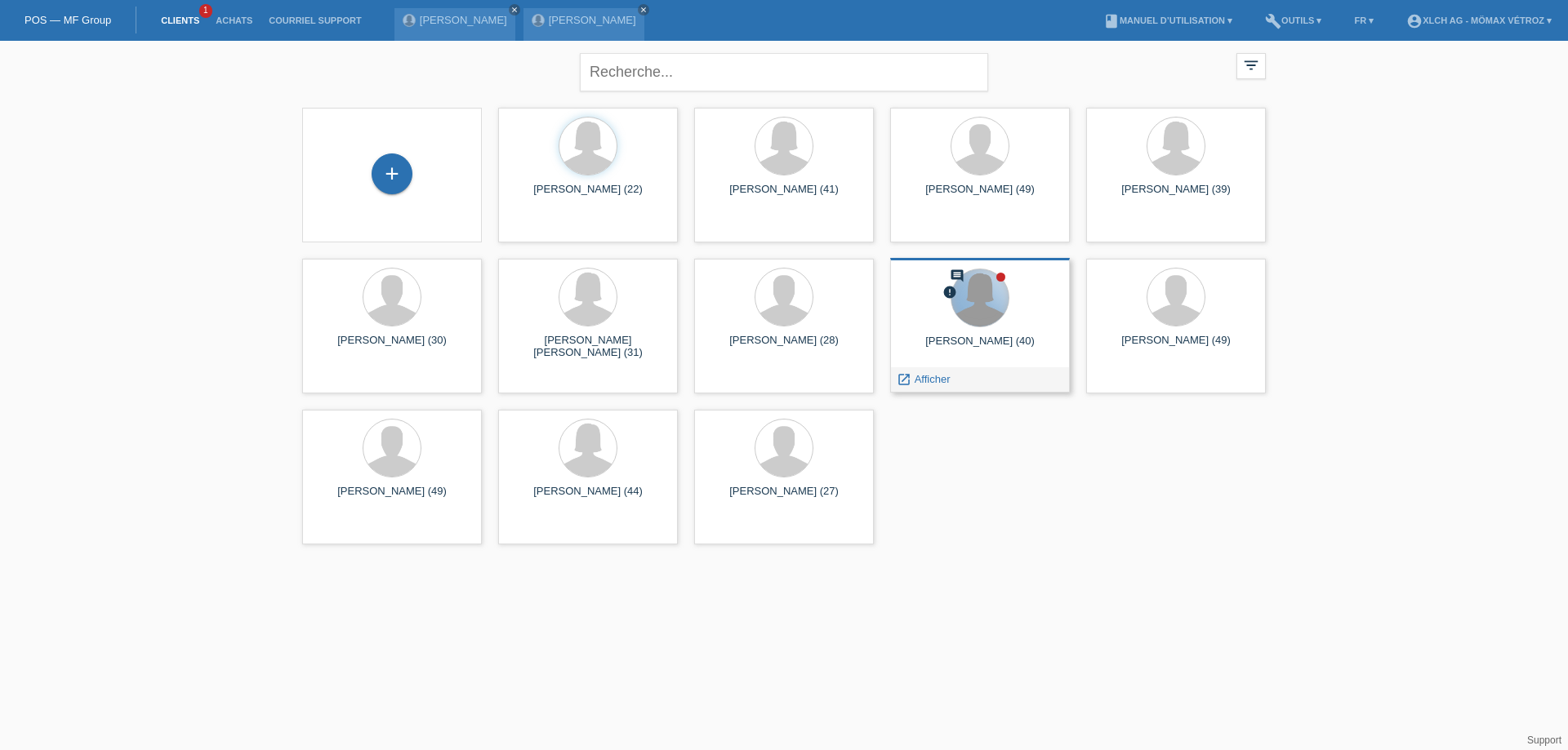
click at [972, 300] on div at bounding box center [980, 297] width 57 height 57
click at [991, 277] on div at bounding box center [980, 297] width 57 height 57
click at [938, 380] on span "Afficher" at bounding box center [933, 379] width 36 height 12
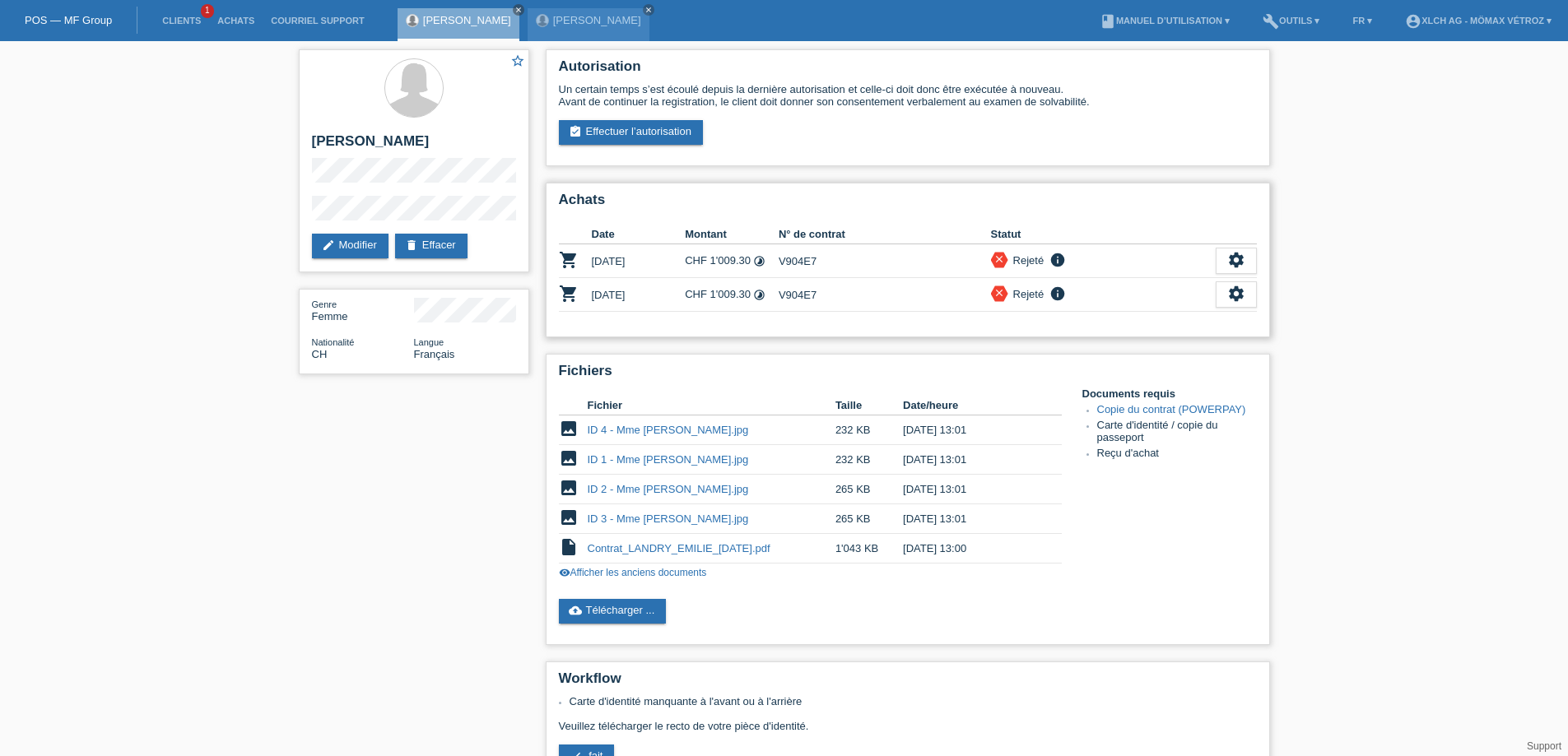
click at [1058, 257] on icon "info" at bounding box center [1058, 260] width 20 height 16
click at [655, 131] on link "assignment_turned_in Effectuer l’autorisation" at bounding box center [630, 132] width 144 height 25
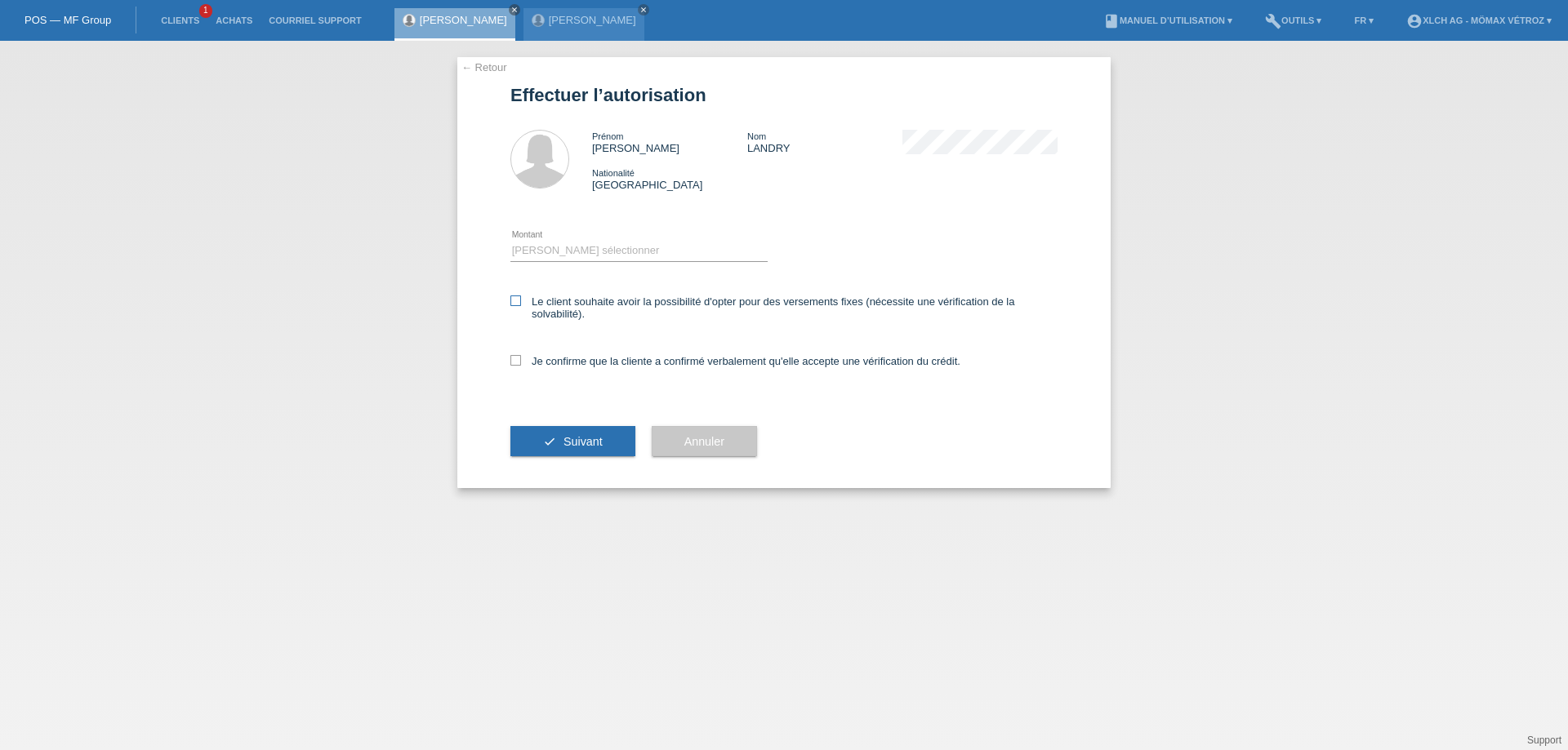
click at [520, 298] on icon at bounding box center [515, 300] width 10 height 10
click at [520, 298] on input "Le client souhaite avoir la possibilité d'opter pour des versements fixes (néce…" at bounding box center [515, 300] width 10 height 10
checkbox input "true"
click at [522, 355] on label "Je confirme que la cliente a confirmé verbalement qu'elle accepte une vérificat…" at bounding box center [735, 361] width 450 height 12
click at [521, 355] on input "Je confirme que la cliente a confirmé verbalement qu'elle accepte une vérificat…" at bounding box center [515, 360] width 10 height 10
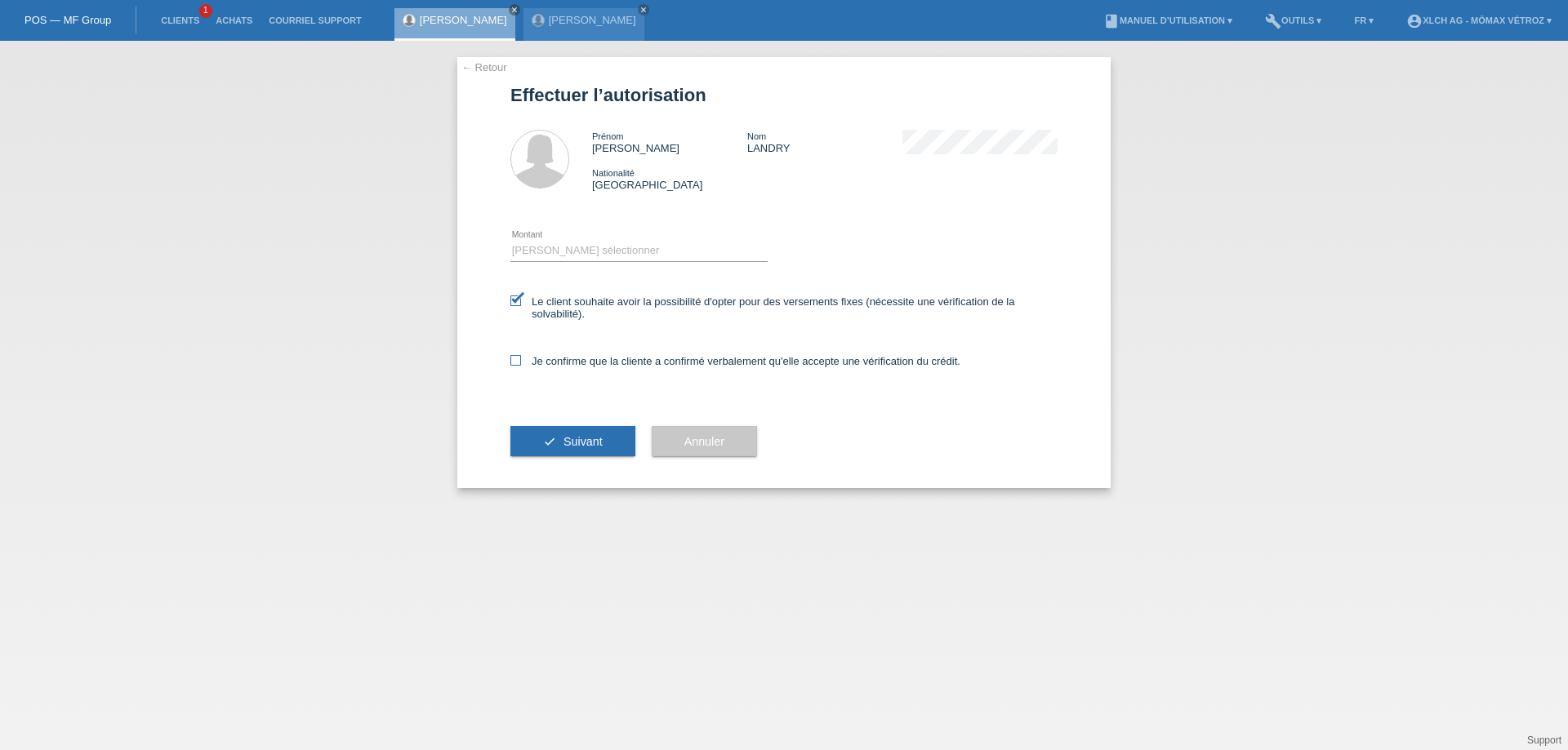
checkbox input "true"
click at [581, 441] on span "Suivant" at bounding box center [583, 442] width 39 height 13
click at [663, 250] on select "Veuillez sélectionner CHF 1.00 - CHF 499.00 CHF 500.00 - CHF 1'999.00 CHF 2'000…" at bounding box center [639, 250] width 257 height 20
click at [180, 20] on link "Clients" at bounding box center [180, 21] width 54 height 9
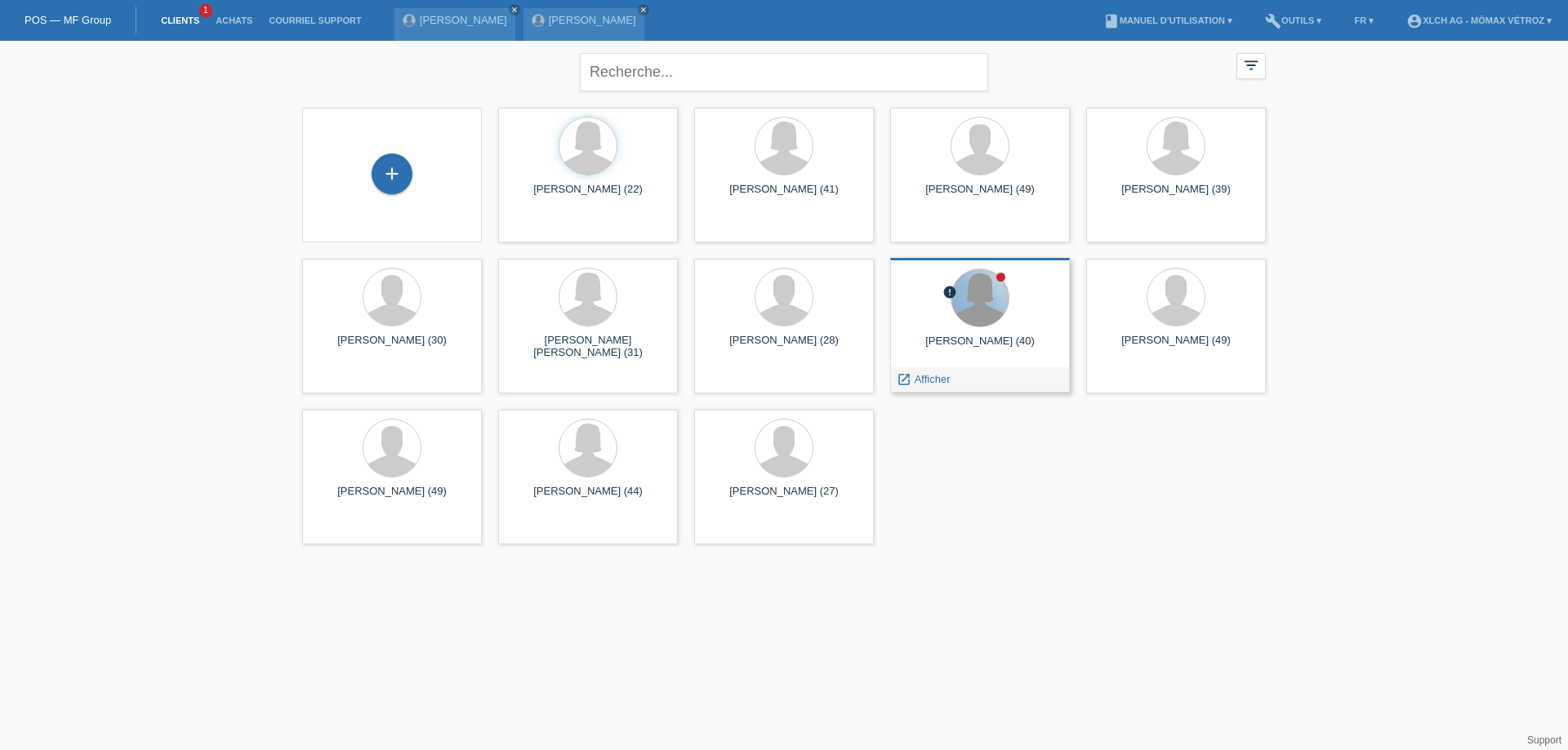
click at [995, 317] on div at bounding box center [980, 297] width 57 height 57
click at [978, 296] on div at bounding box center [980, 297] width 57 height 57
click at [980, 338] on div "[PERSON_NAME] (40)" at bounding box center [980, 348] width 154 height 26
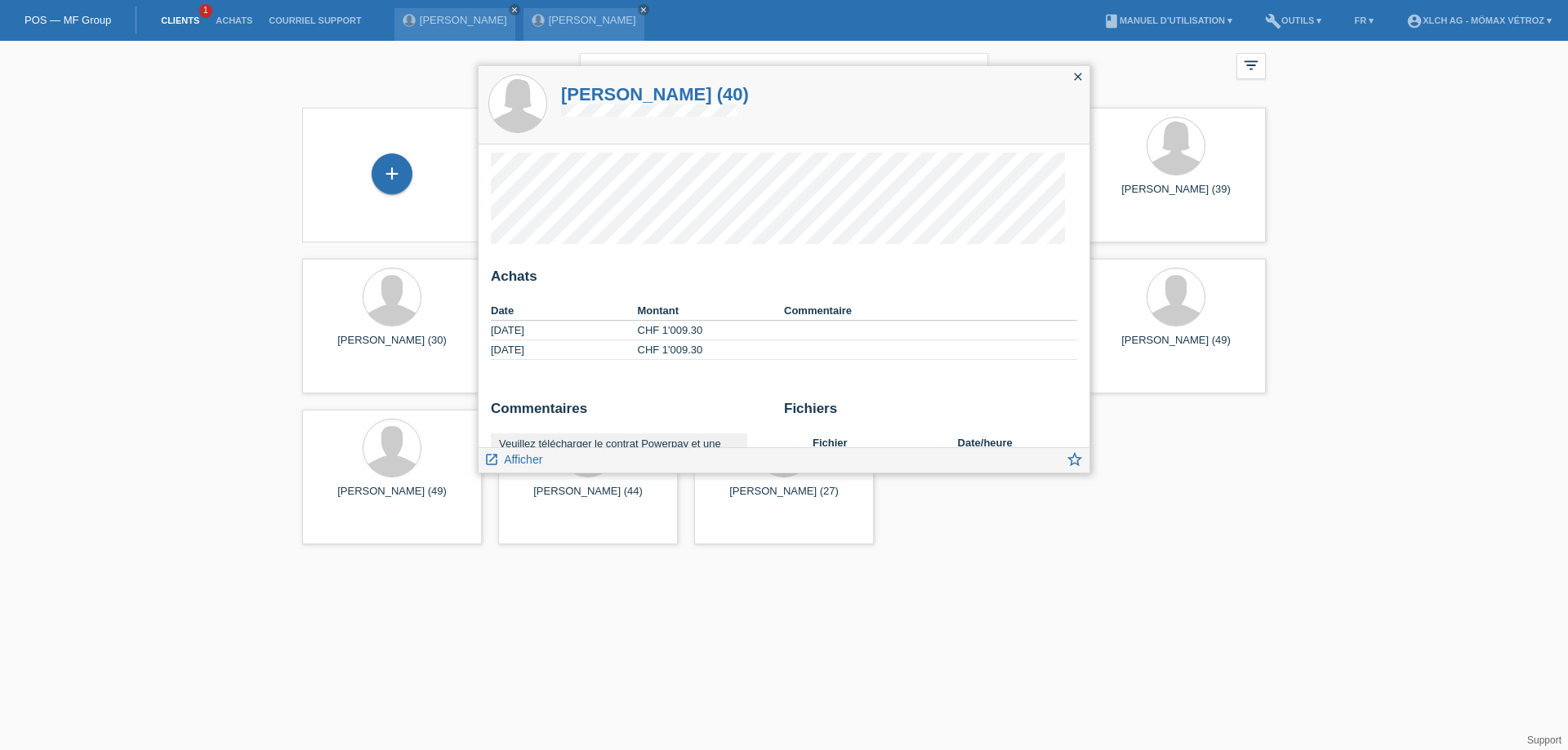
click at [1078, 69] on div "close" at bounding box center [1078, 78] width 23 height 23
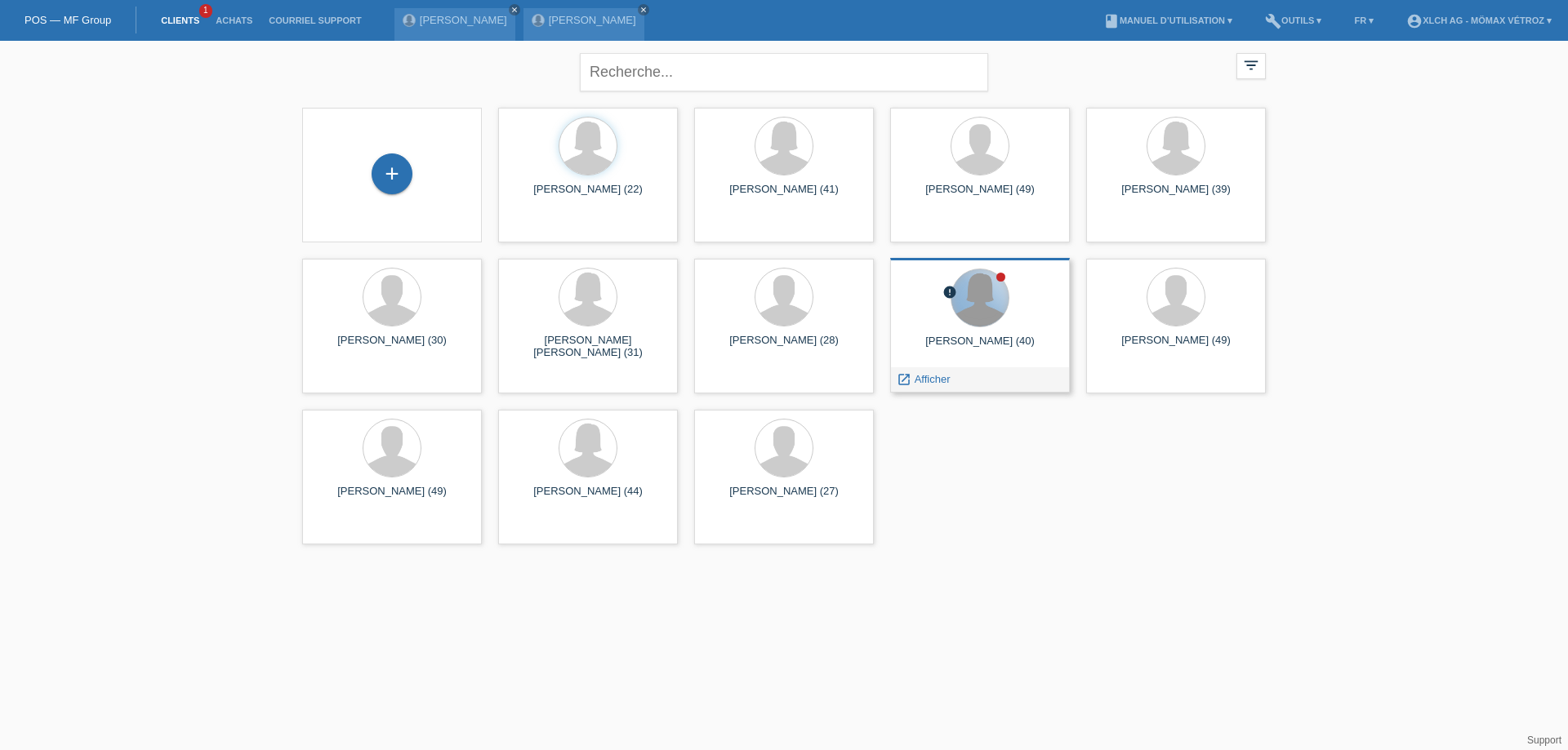
click at [986, 313] on div at bounding box center [980, 297] width 57 height 57
click at [946, 378] on span "Afficher" at bounding box center [933, 379] width 36 height 12
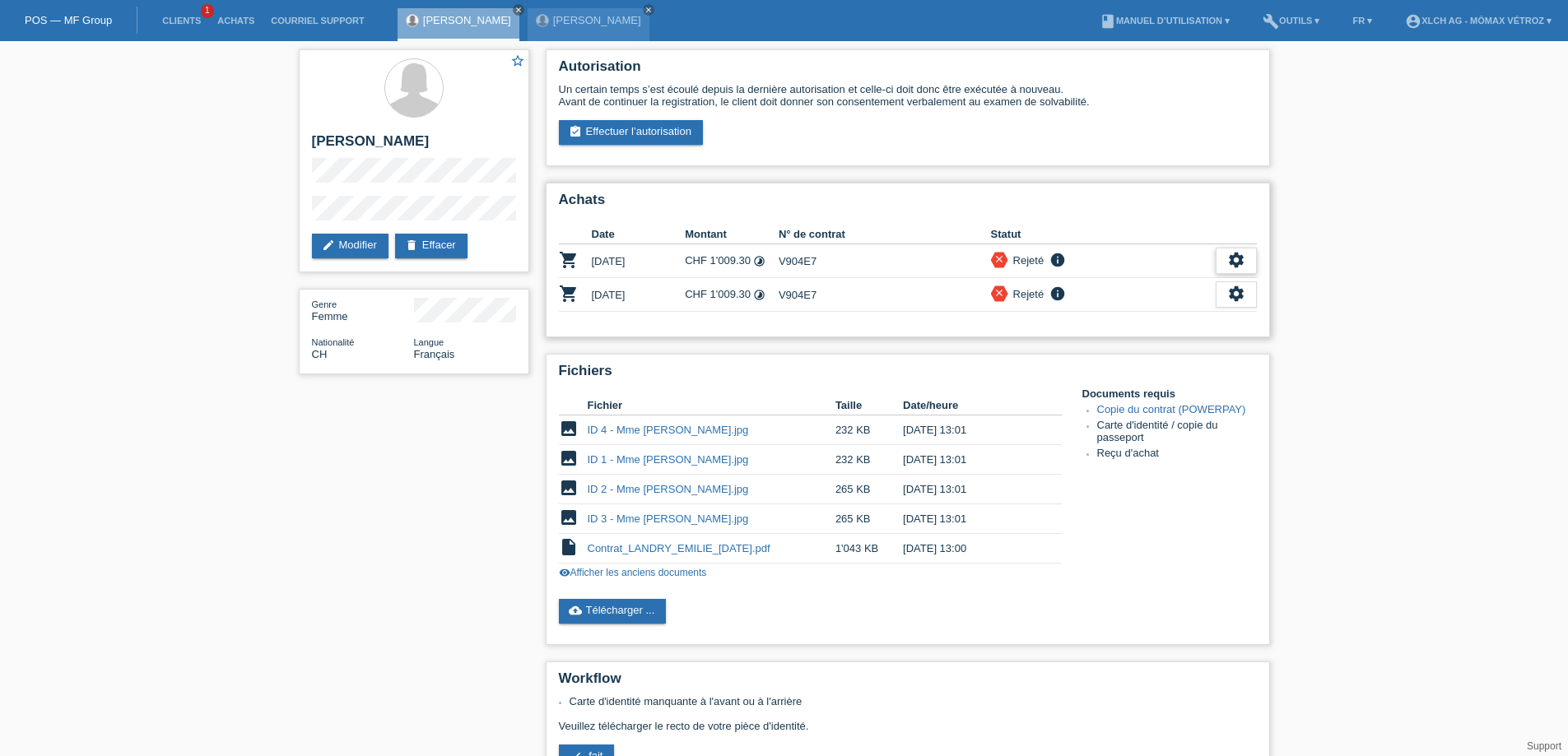
click at [1239, 259] on icon "settings" at bounding box center [1236, 260] width 18 height 18
click at [1132, 289] on span "Afficher" at bounding box center [1118, 286] width 42 height 20
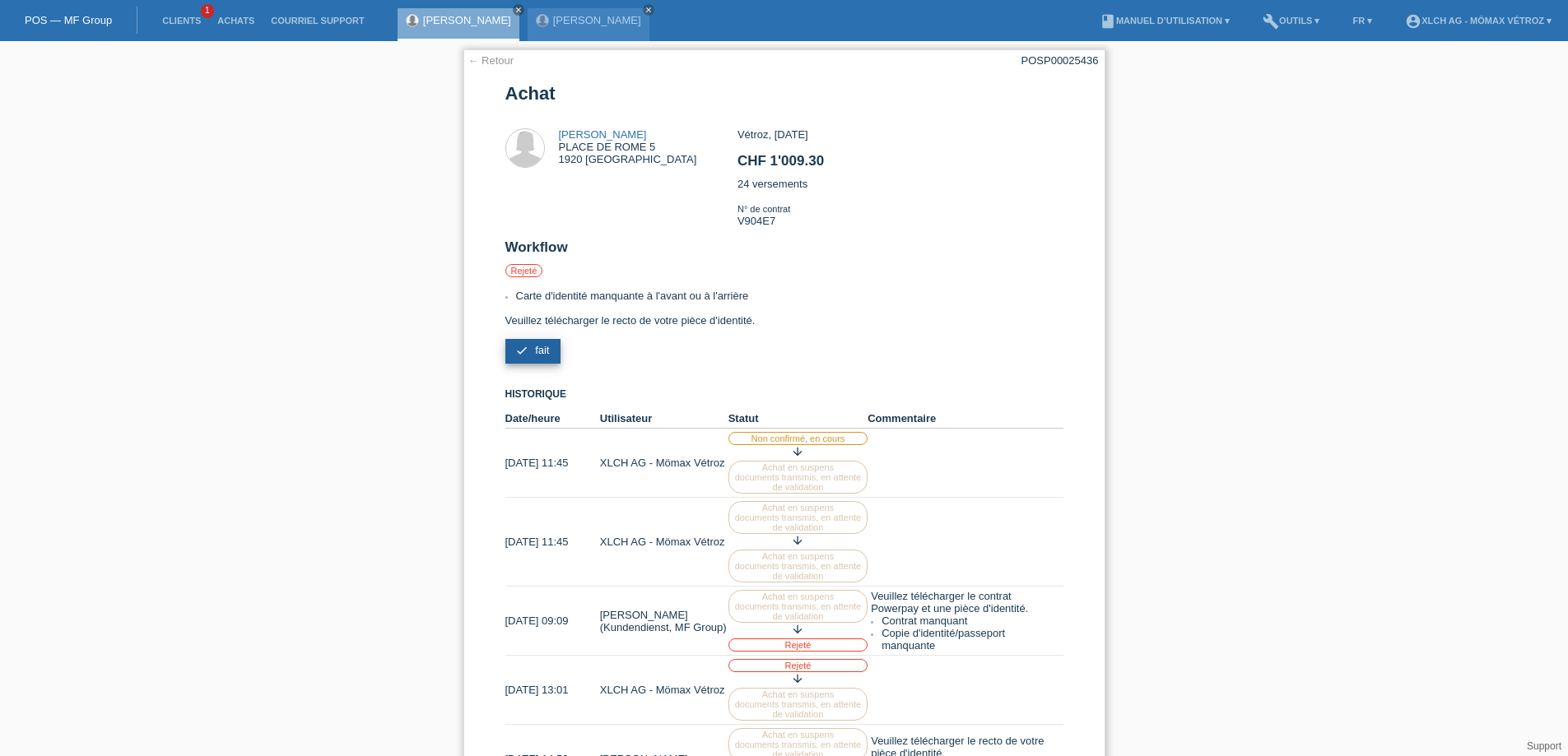
click at [530, 353] on link "check fait" at bounding box center [533, 352] width 56 height 25
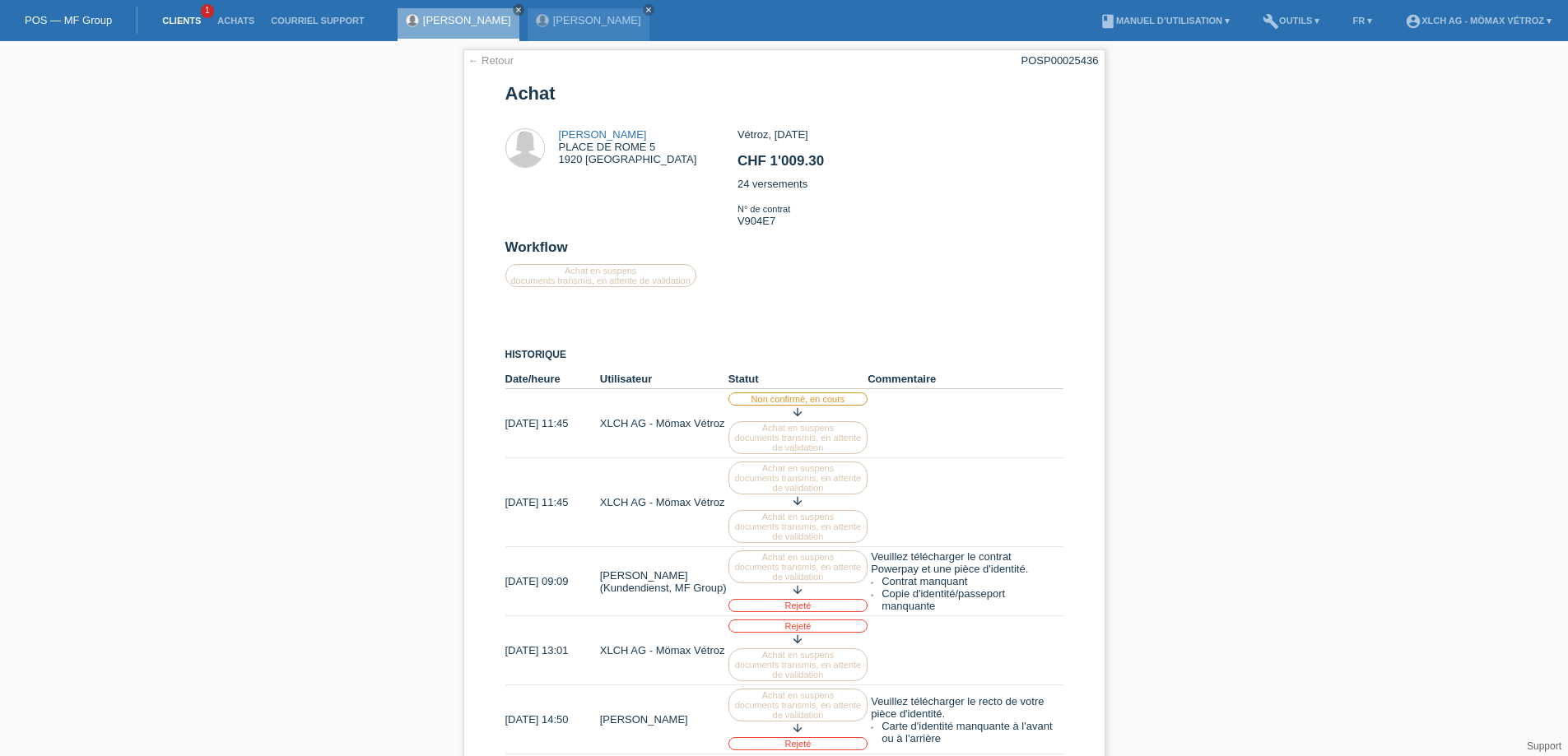
click at [189, 23] on link "Clients" at bounding box center [181, 21] width 55 height 9
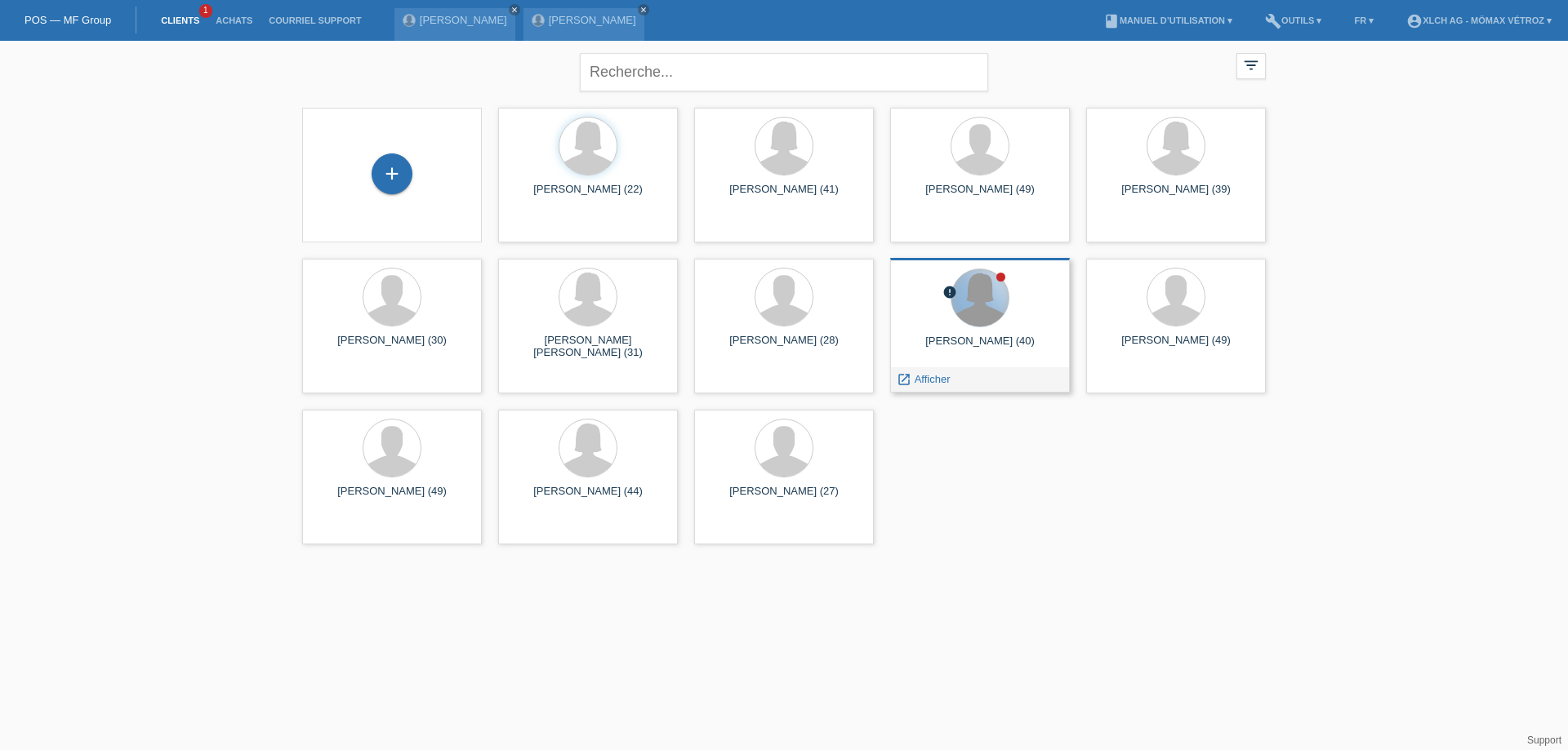
click at [989, 301] on div at bounding box center [980, 297] width 57 height 57
click at [938, 379] on span "Afficher" at bounding box center [933, 379] width 36 height 12
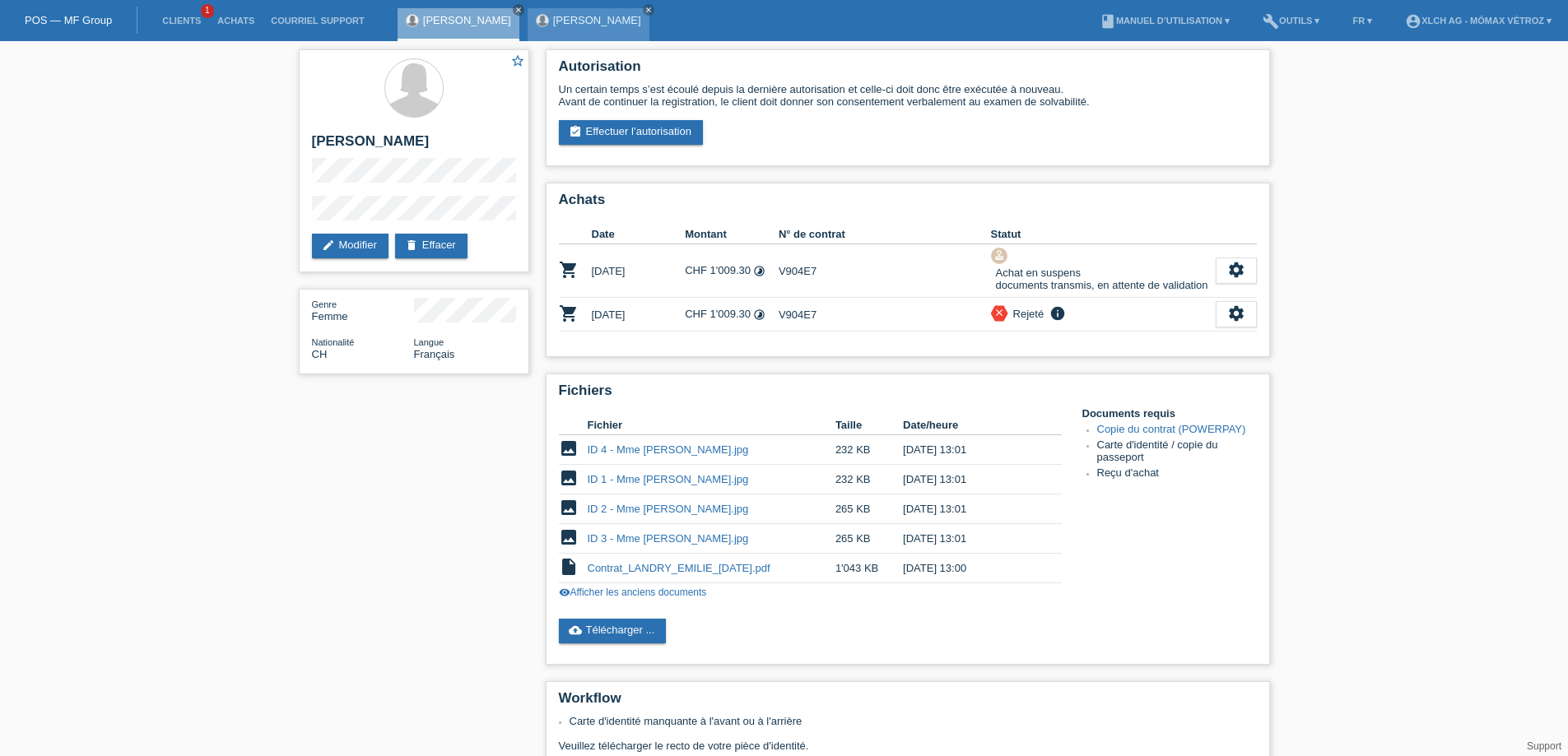
click at [565, 22] on link "[PERSON_NAME]" at bounding box center [596, 20] width 88 height 12
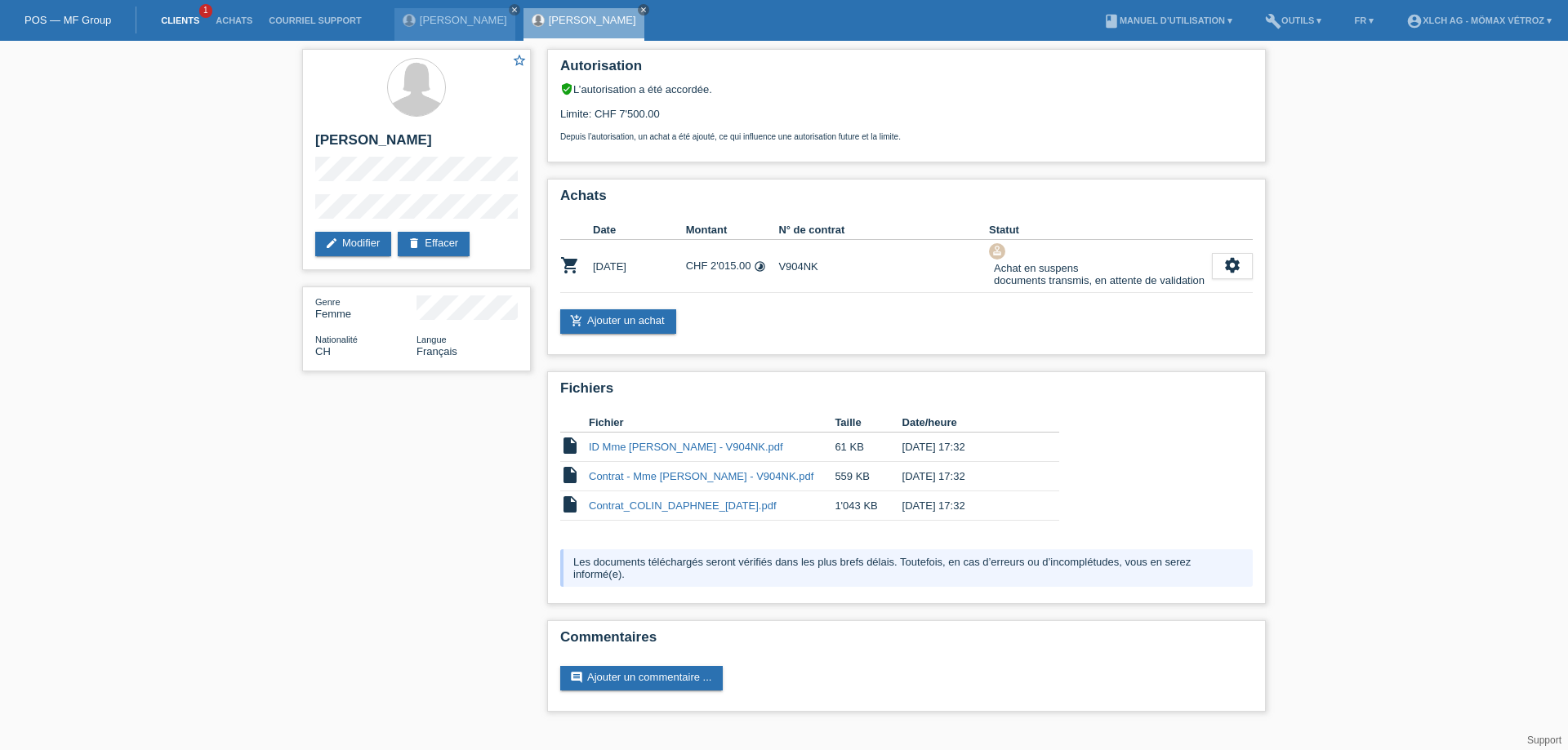
click at [179, 22] on link "Clients" at bounding box center [180, 21] width 54 height 9
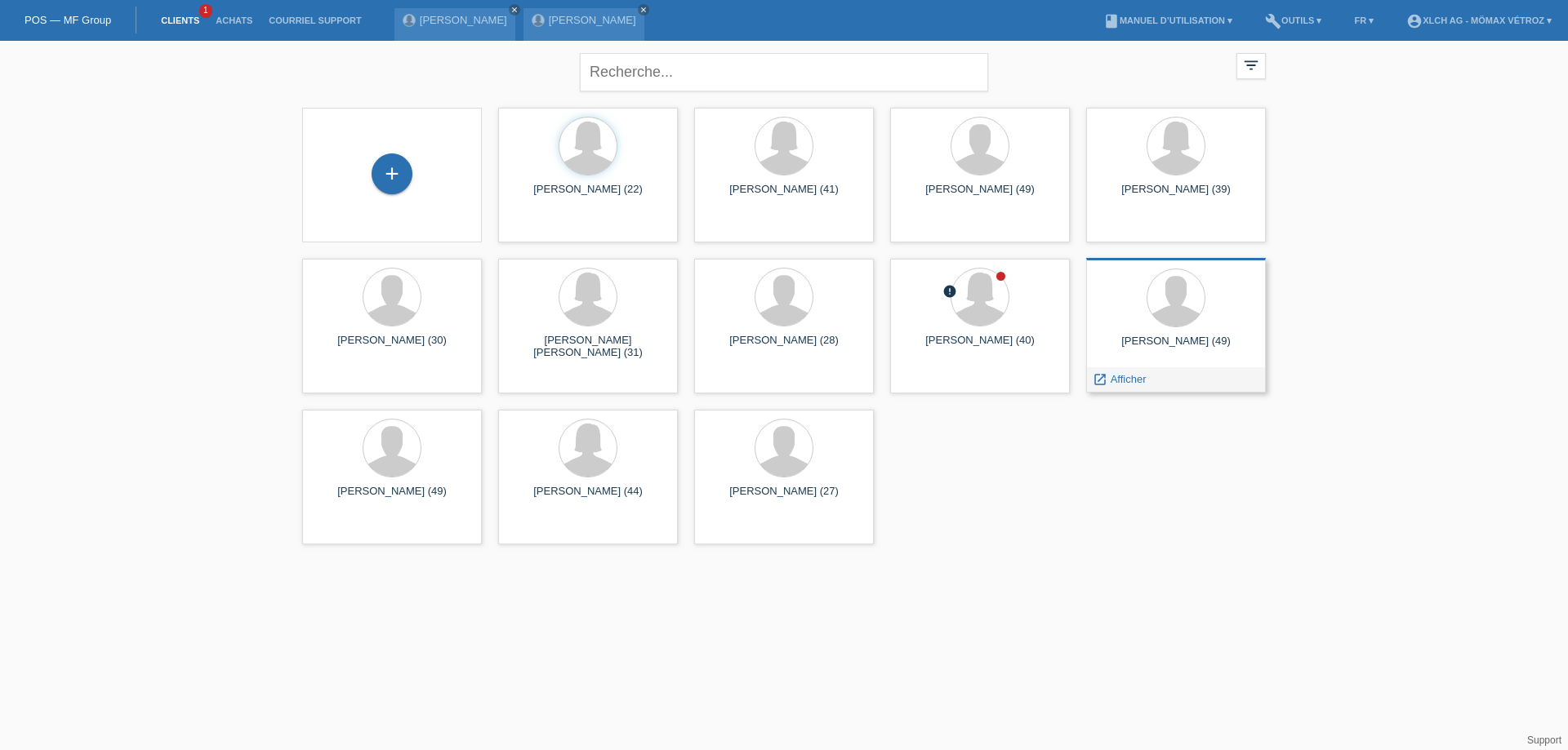
click at [1208, 329] on div at bounding box center [1176, 299] width 154 height 61
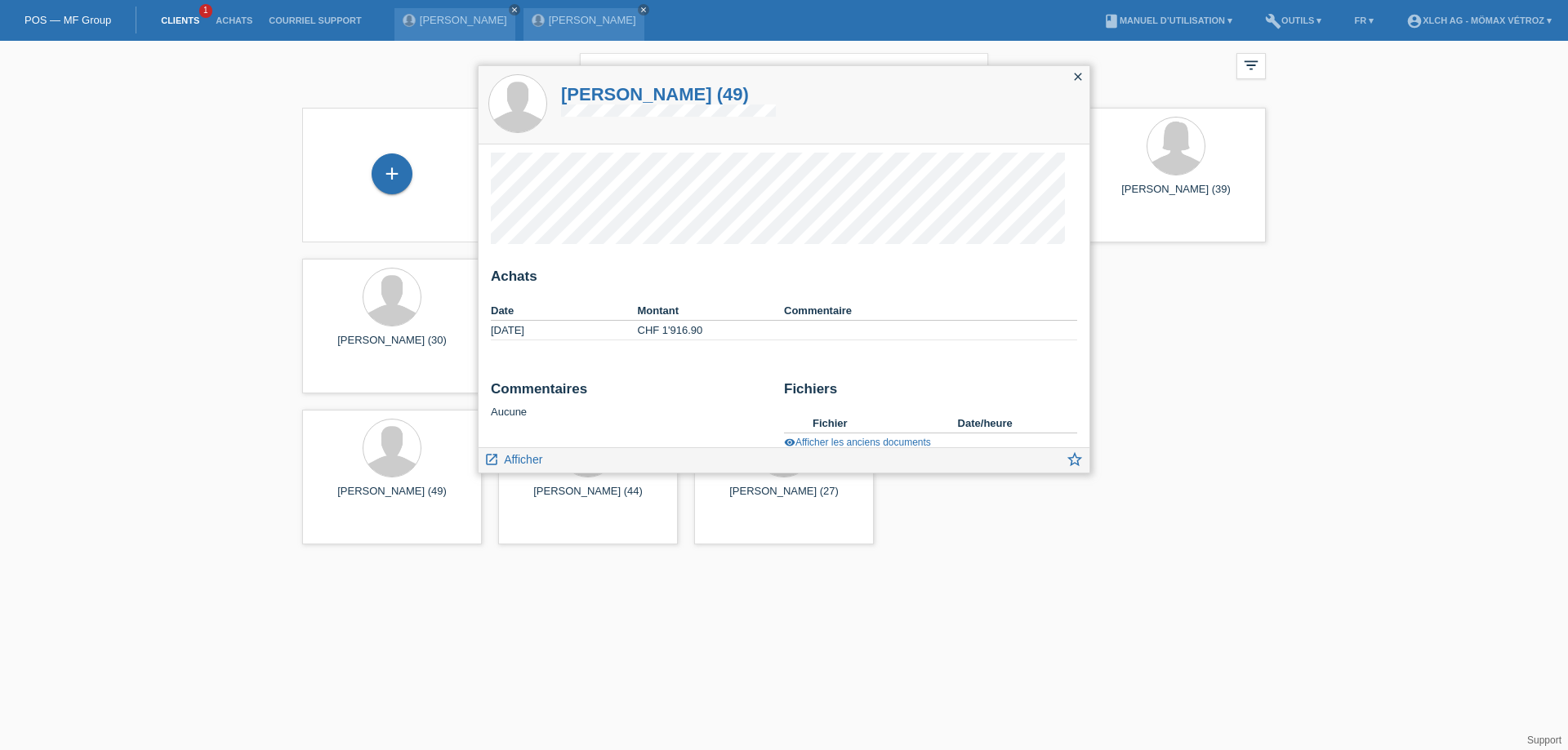
click at [1078, 75] on icon "close" at bounding box center [1078, 77] width 13 height 13
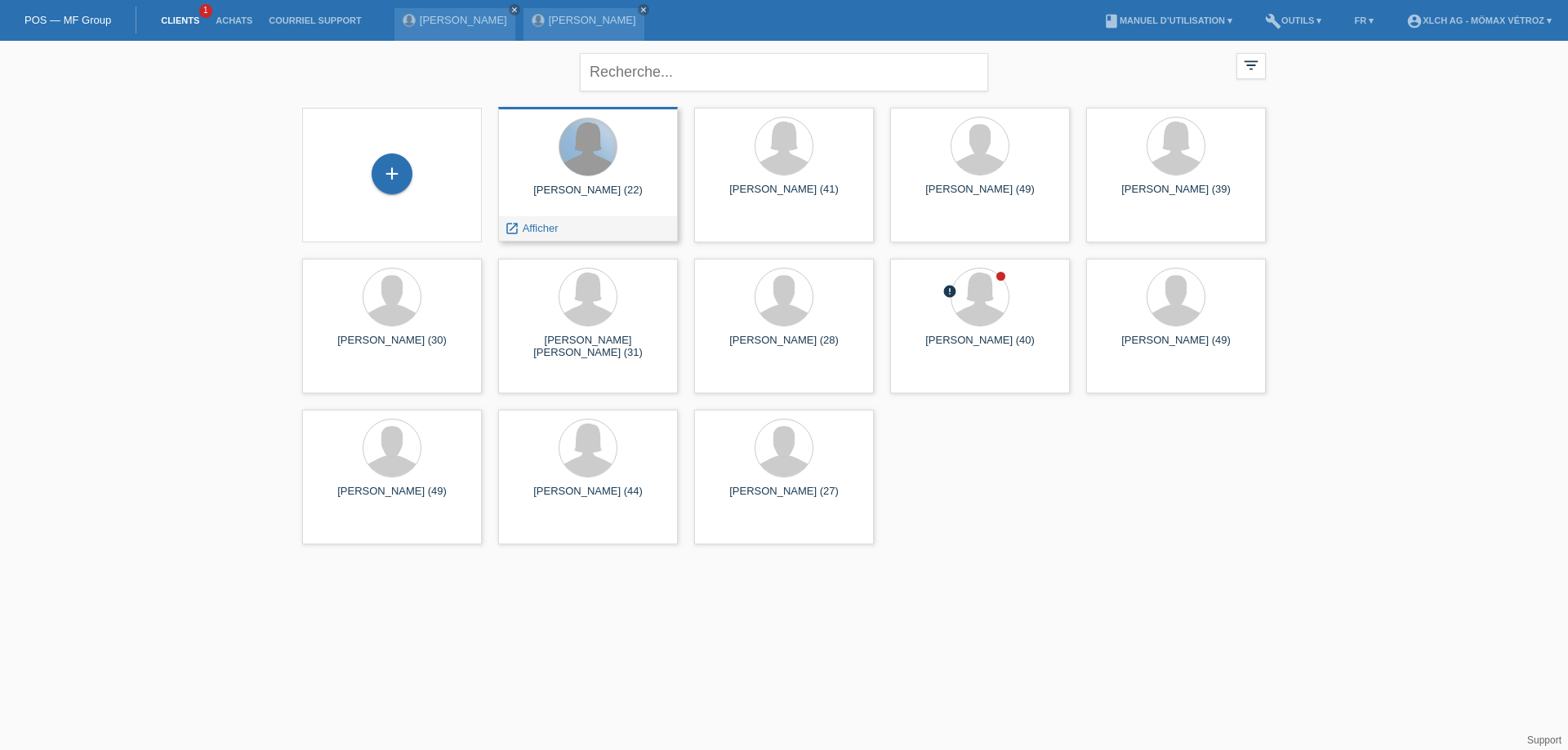
click at [581, 155] on div at bounding box center [588, 146] width 57 height 57
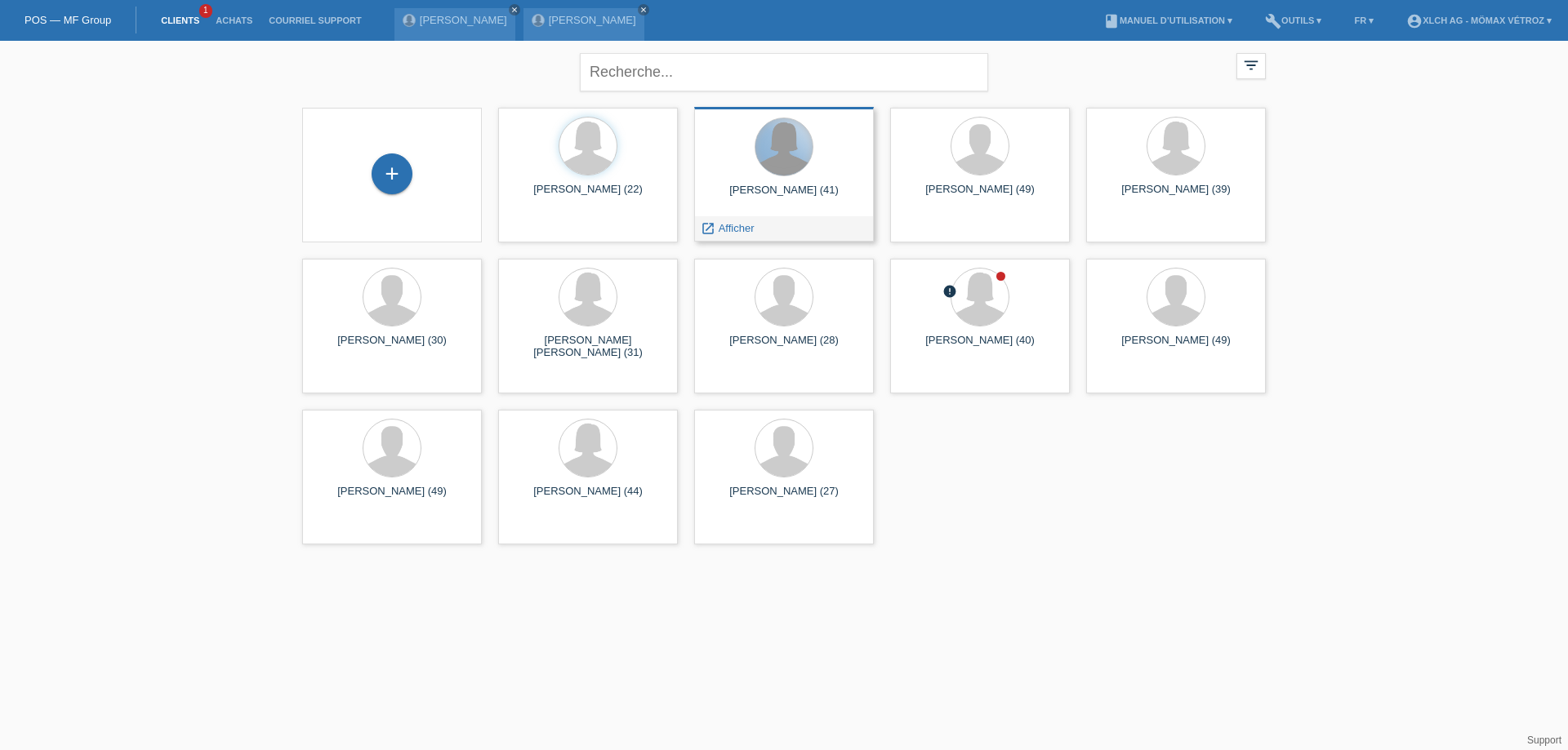
click at [782, 165] on div at bounding box center [784, 146] width 57 height 57
click at [745, 230] on span "Afficher" at bounding box center [737, 228] width 36 height 12
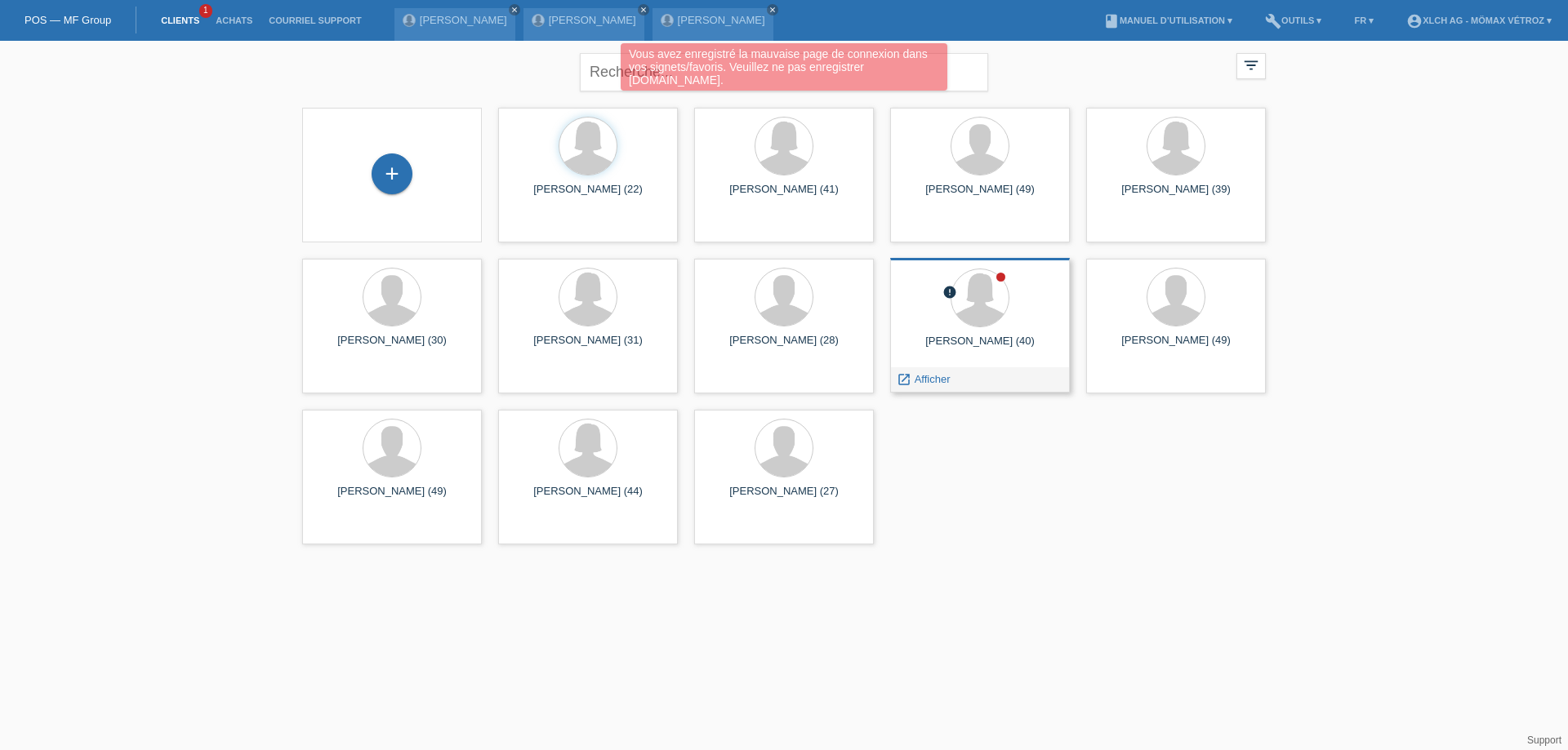
click at [987, 330] on div "error [PERSON_NAME] (40) launch Afficher" at bounding box center [980, 325] width 180 height 135
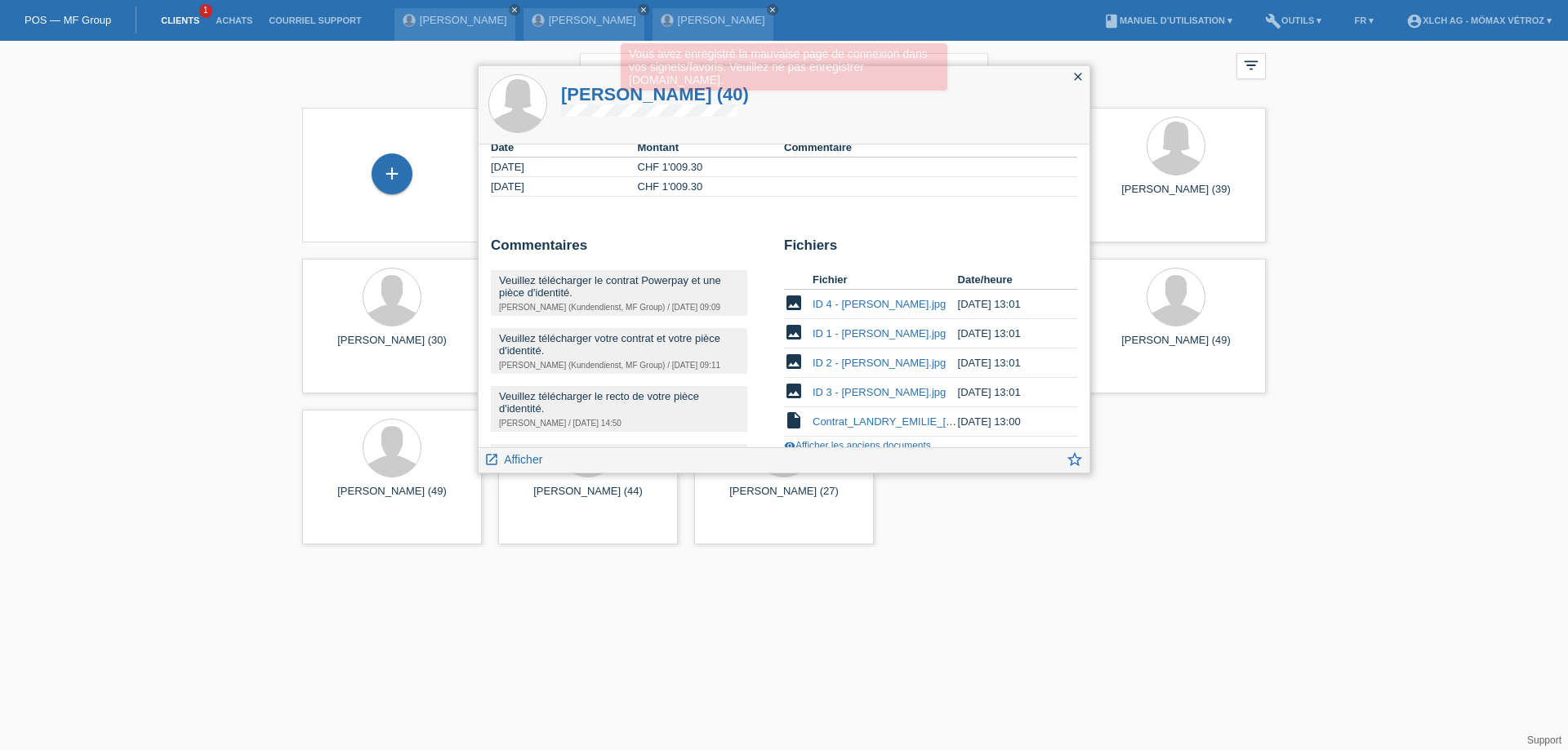
scroll to position [226, 0]
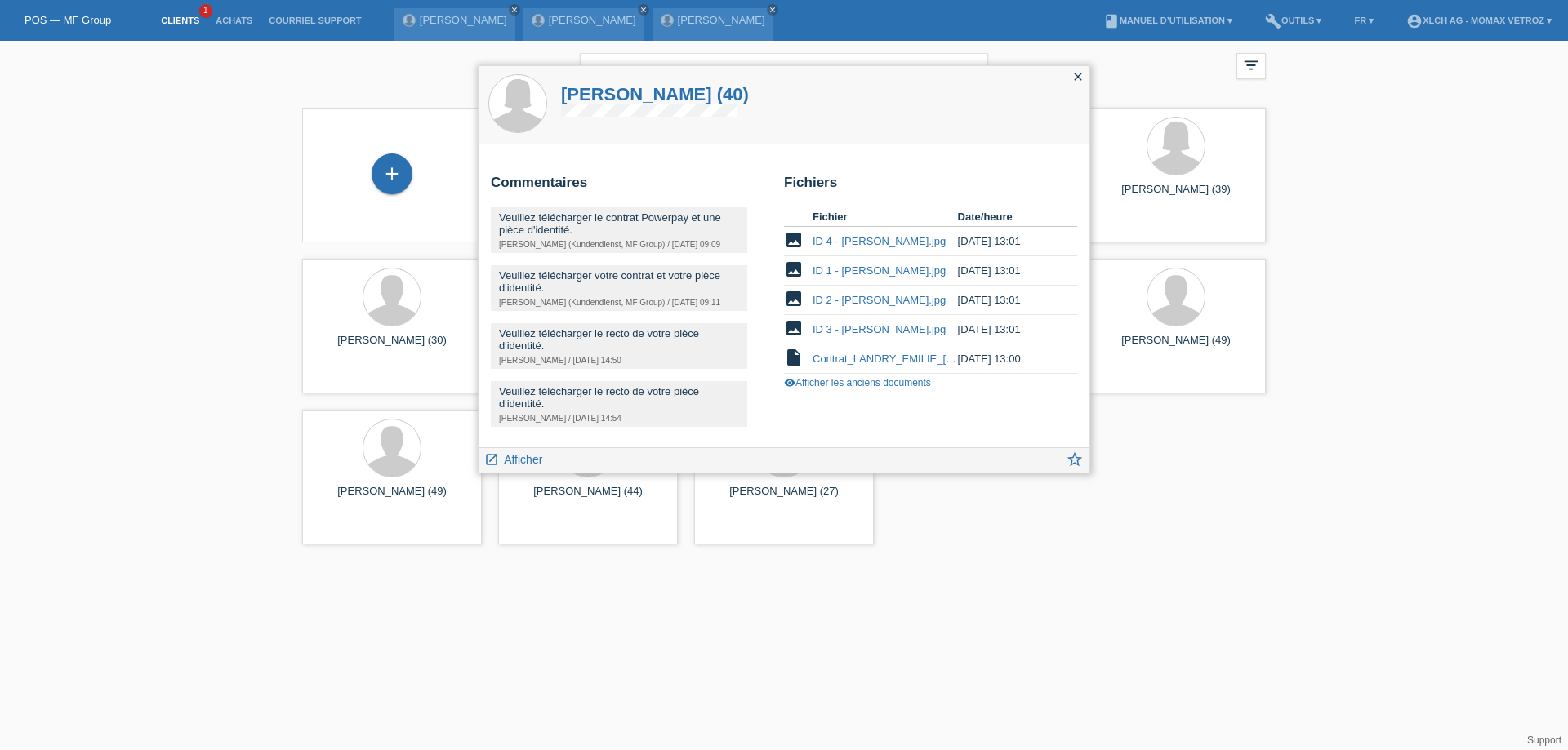
click at [559, 223] on div "Veuillez télécharger le contrat Powerpay et une pièce d'identité." at bounding box center [619, 224] width 240 height 24
click at [520, 459] on span "Afficher" at bounding box center [522, 459] width 38 height 13
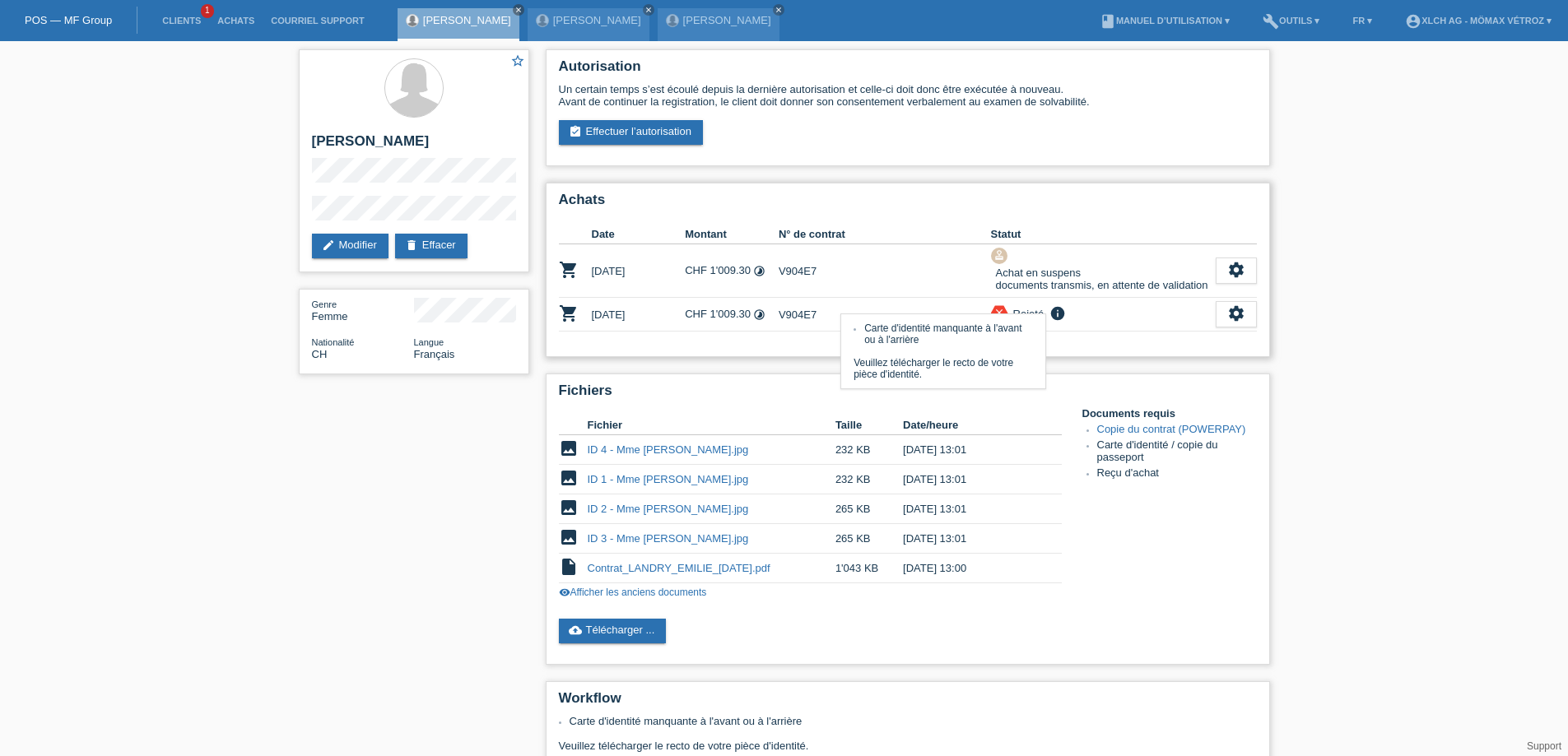
click at [1057, 317] on icon "info" at bounding box center [1058, 313] width 20 height 16
click at [638, 629] on link "cloud_upload Télécharger ..." at bounding box center [612, 631] width 108 height 25
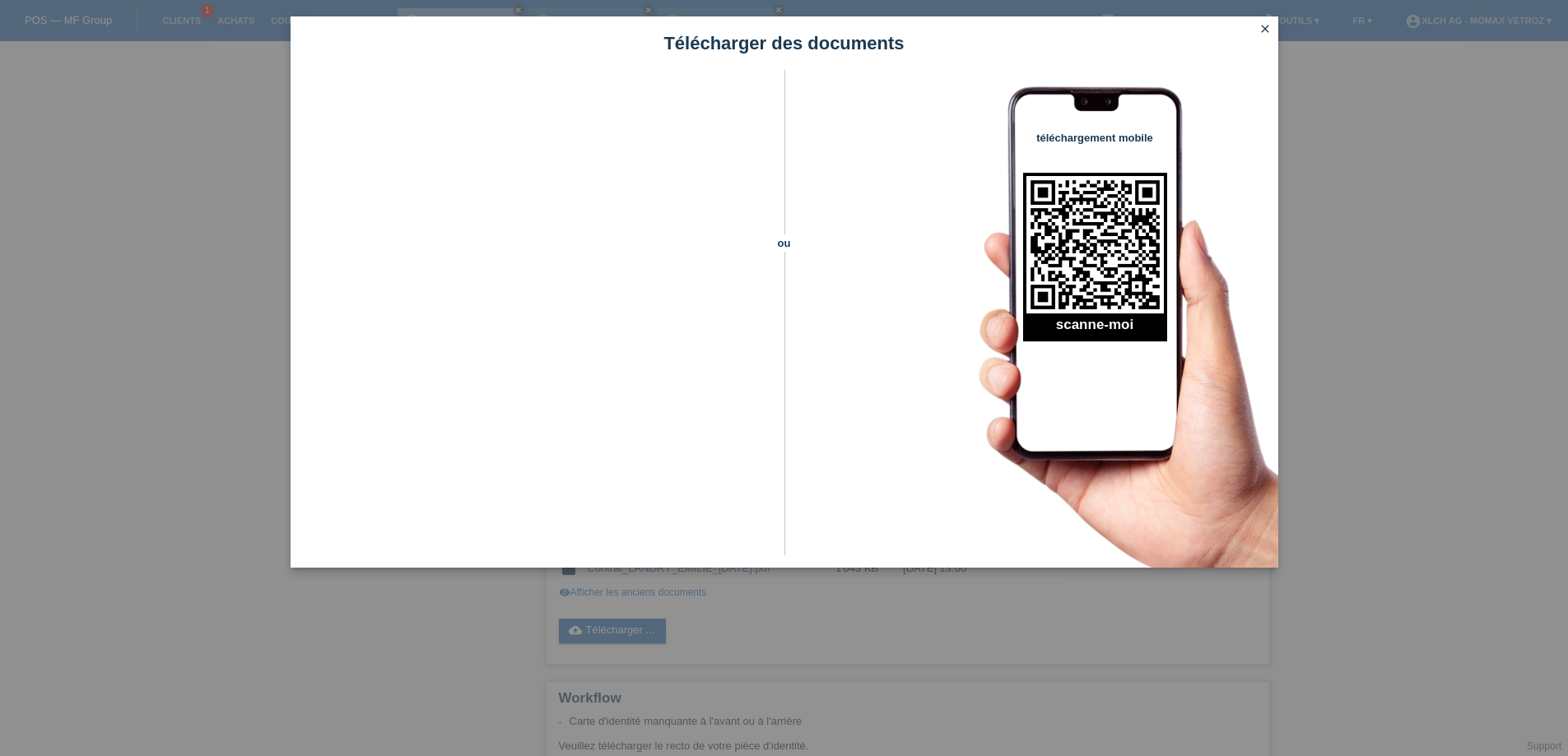
click at [1265, 26] on icon "close" at bounding box center [1266, 29] width 13 height 13
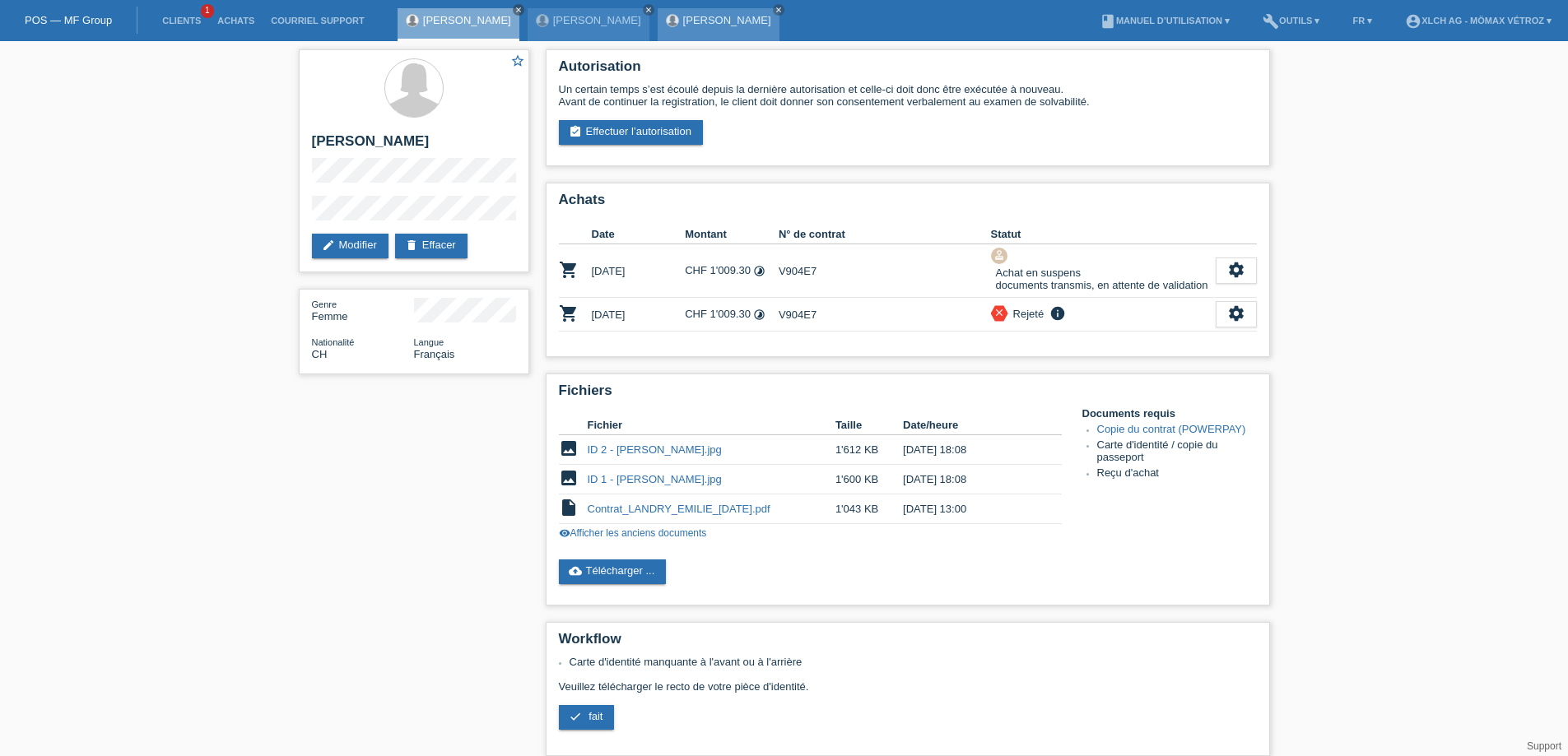
click at [726, 23] on link "[PERSON_NAME]" at bounding box center [727, 20] width 88 height 12
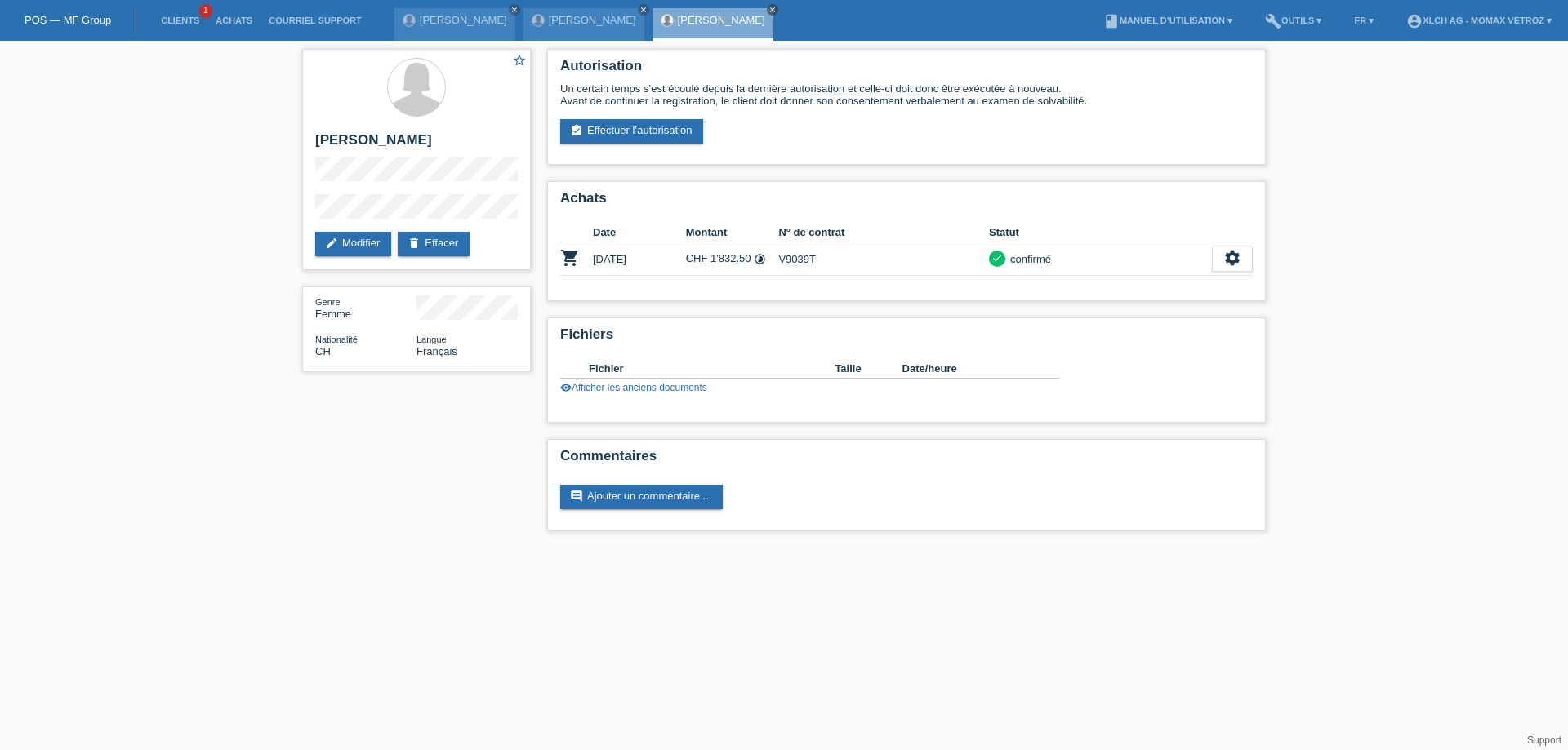
click at [769, 8] on icon "close" at bounding box center [773, 9] width 8 height 8
click at [179, 22] on link "Clients" at bounding box center [180, 21] width 54 height 9
